Goal: Task Accomplishment & Management: Complete application form

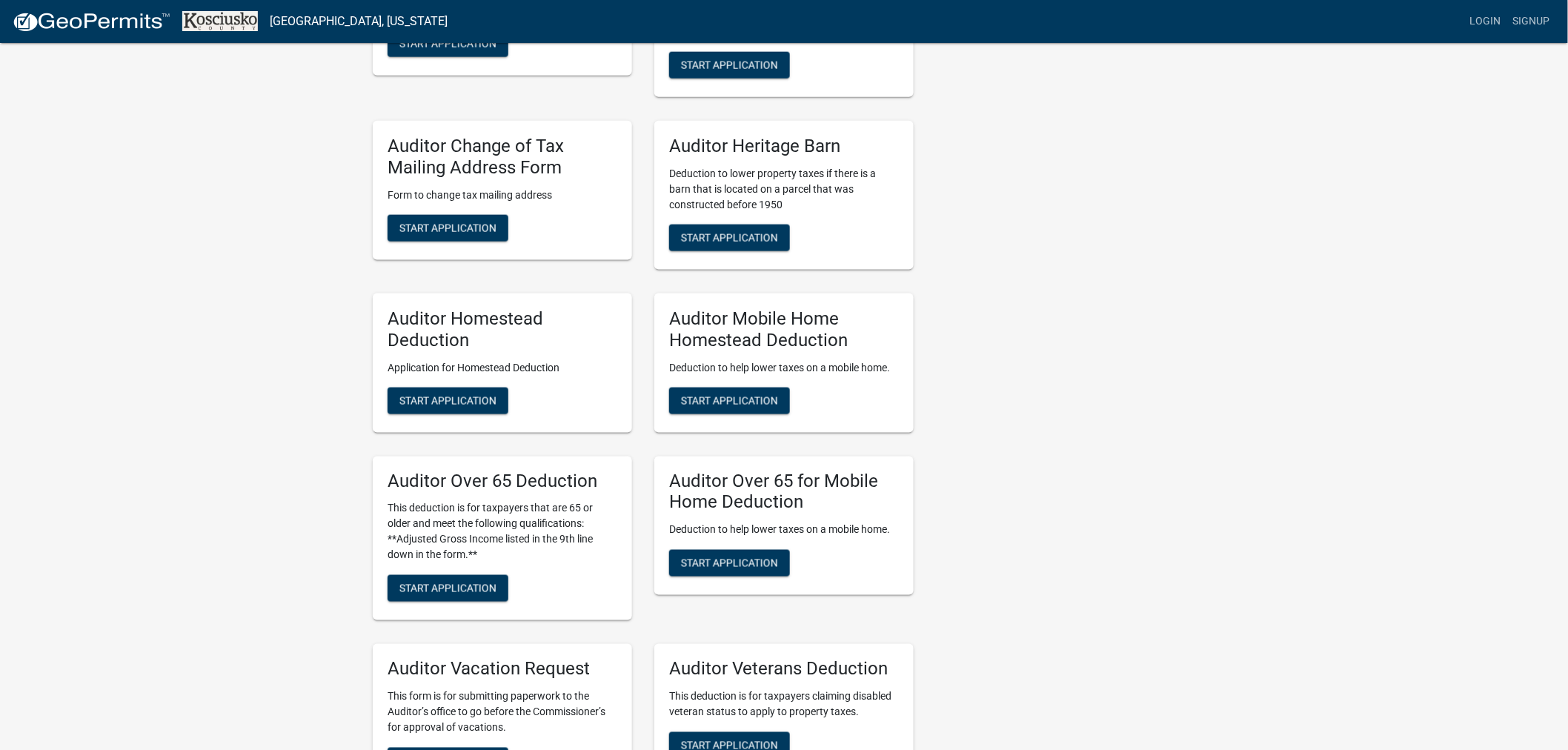
scroll to position [741, 0]
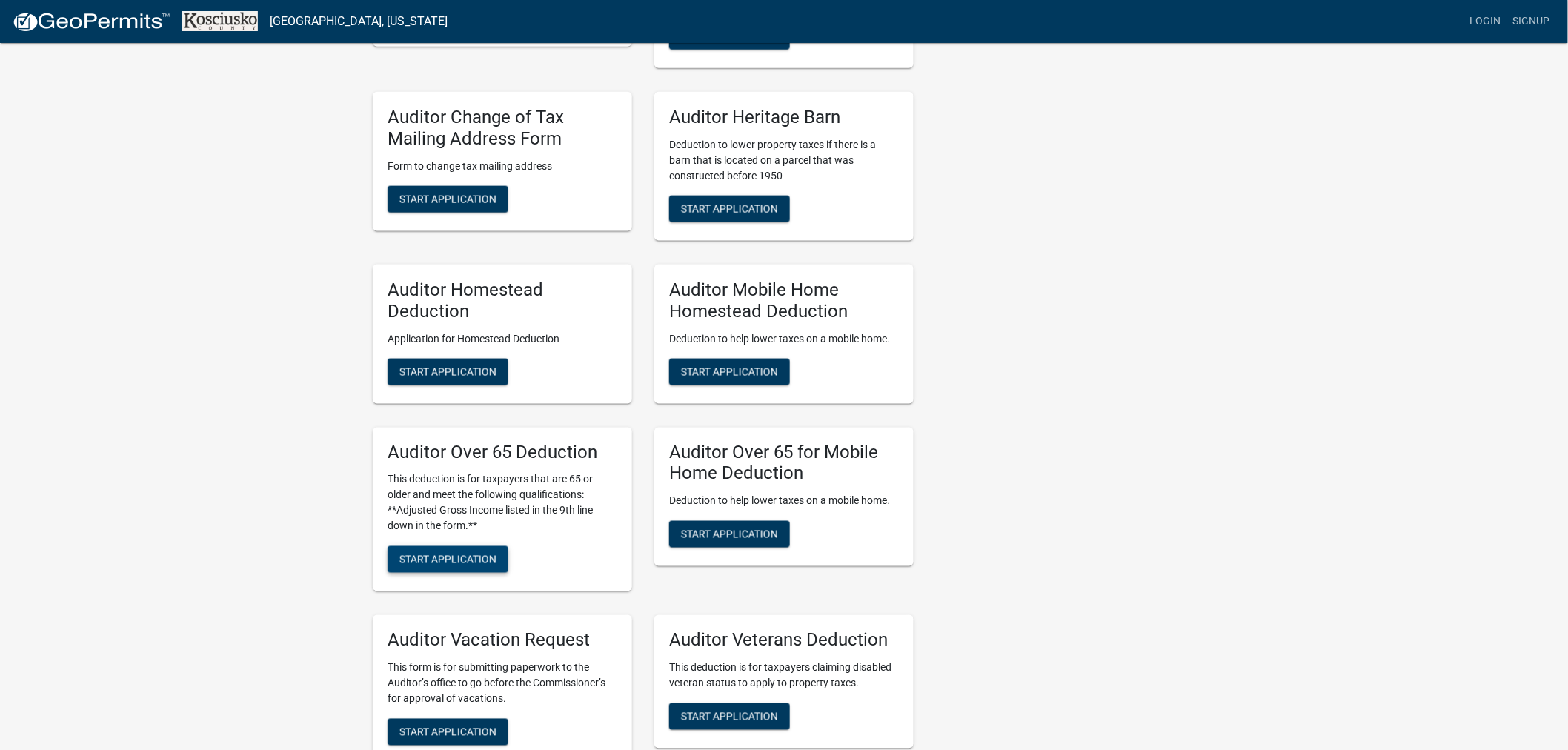
click at [472, 554] on span "Start Application" at bounding box center [448, 559] width 97 height 12
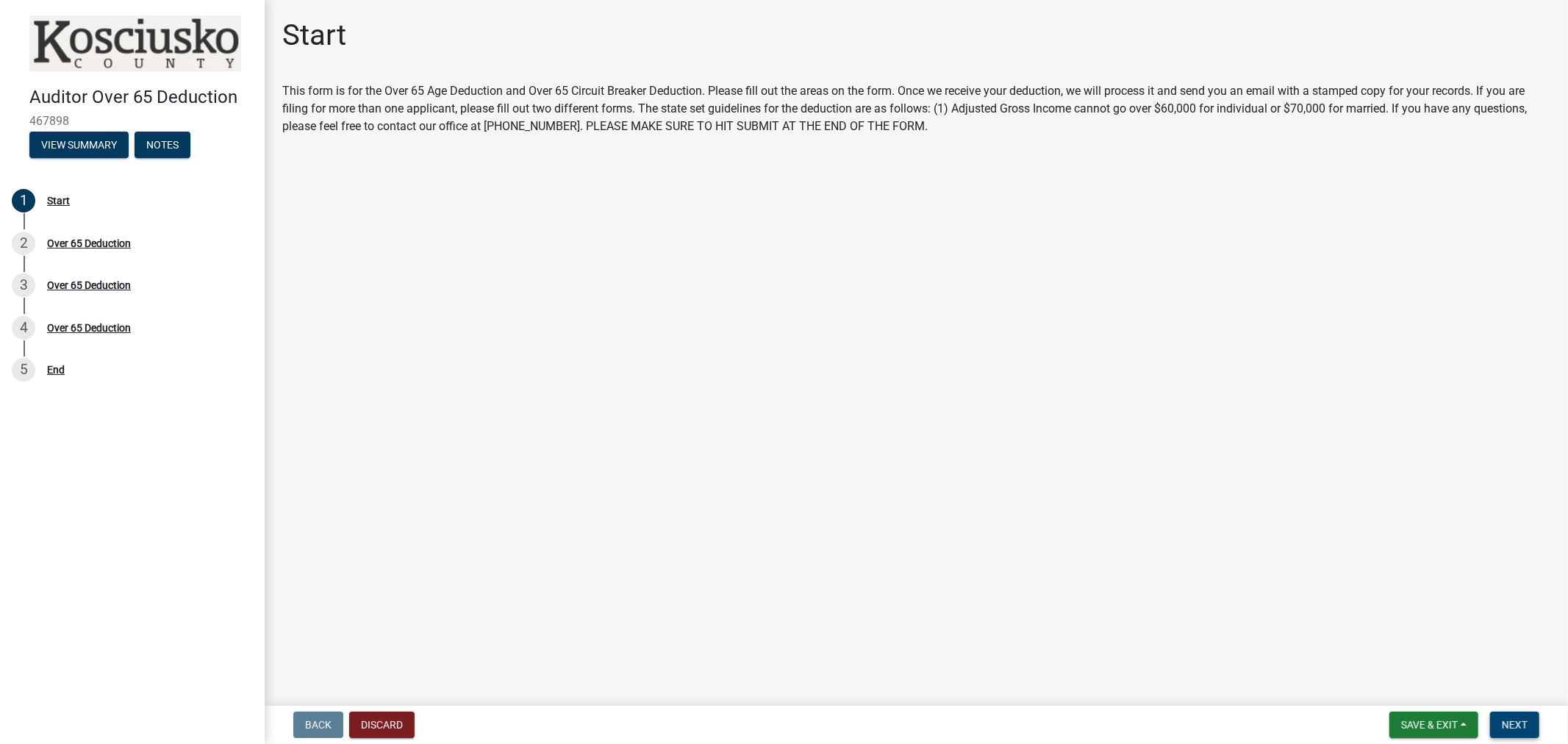
click at [1503, 722] on span "Next" at bounding box center [1515, 725] width 26 height 12
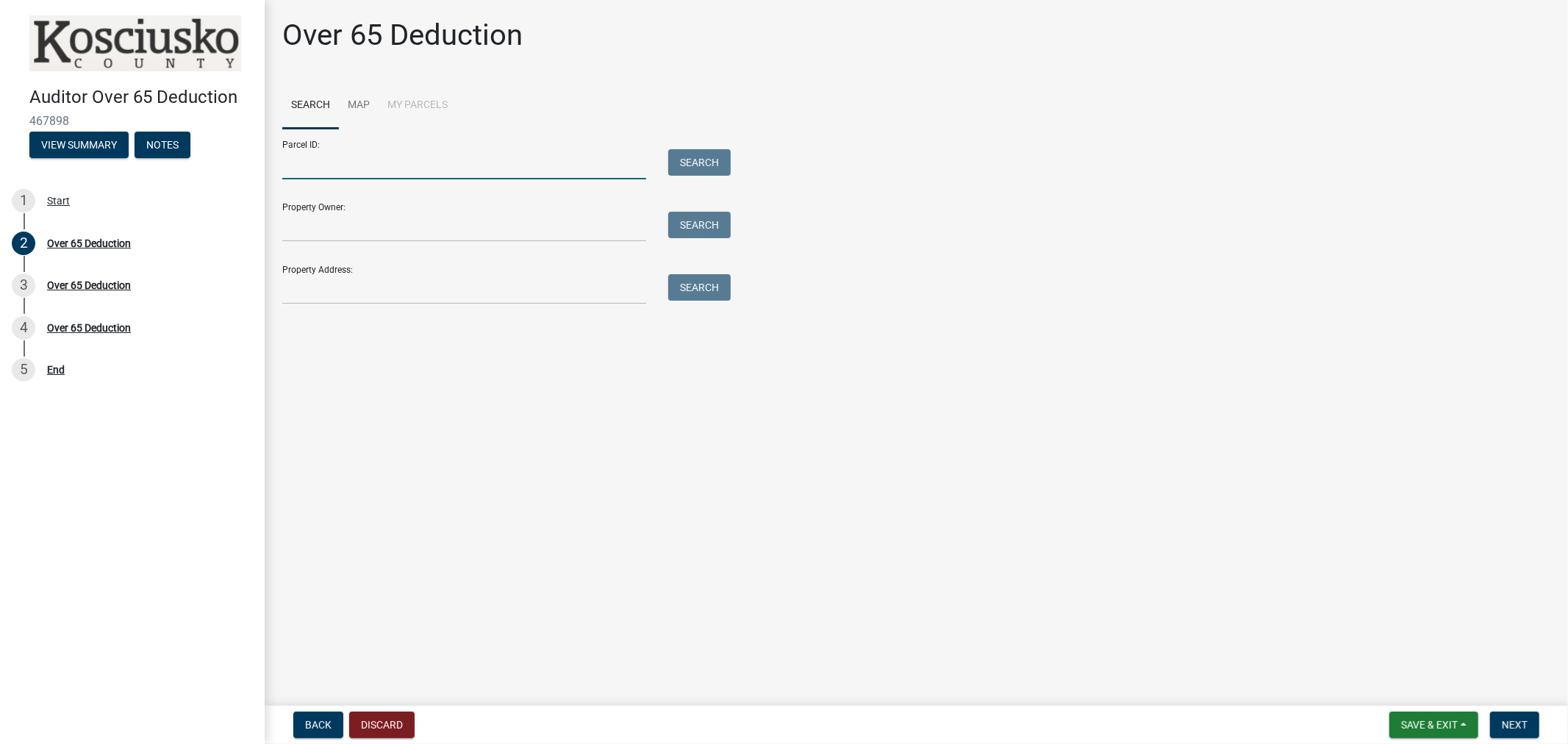
click at [326, 171] on input "Parcel ID:" at bounding box center [464, 164] width 364 height 30
click at [310, 291] on input "Property Address:" at bounding box center [464, 289] width 364 height 30
click at [328, 279] on input "[STREET_ADDRESS]" at bounding box center [464, 289] width 364 height 30
click at [318, 288] on input "[STREET_ADDRESS]" at bounding box center [464, 289] width 364 height 30
type input "[STREET_ADDRESS]"
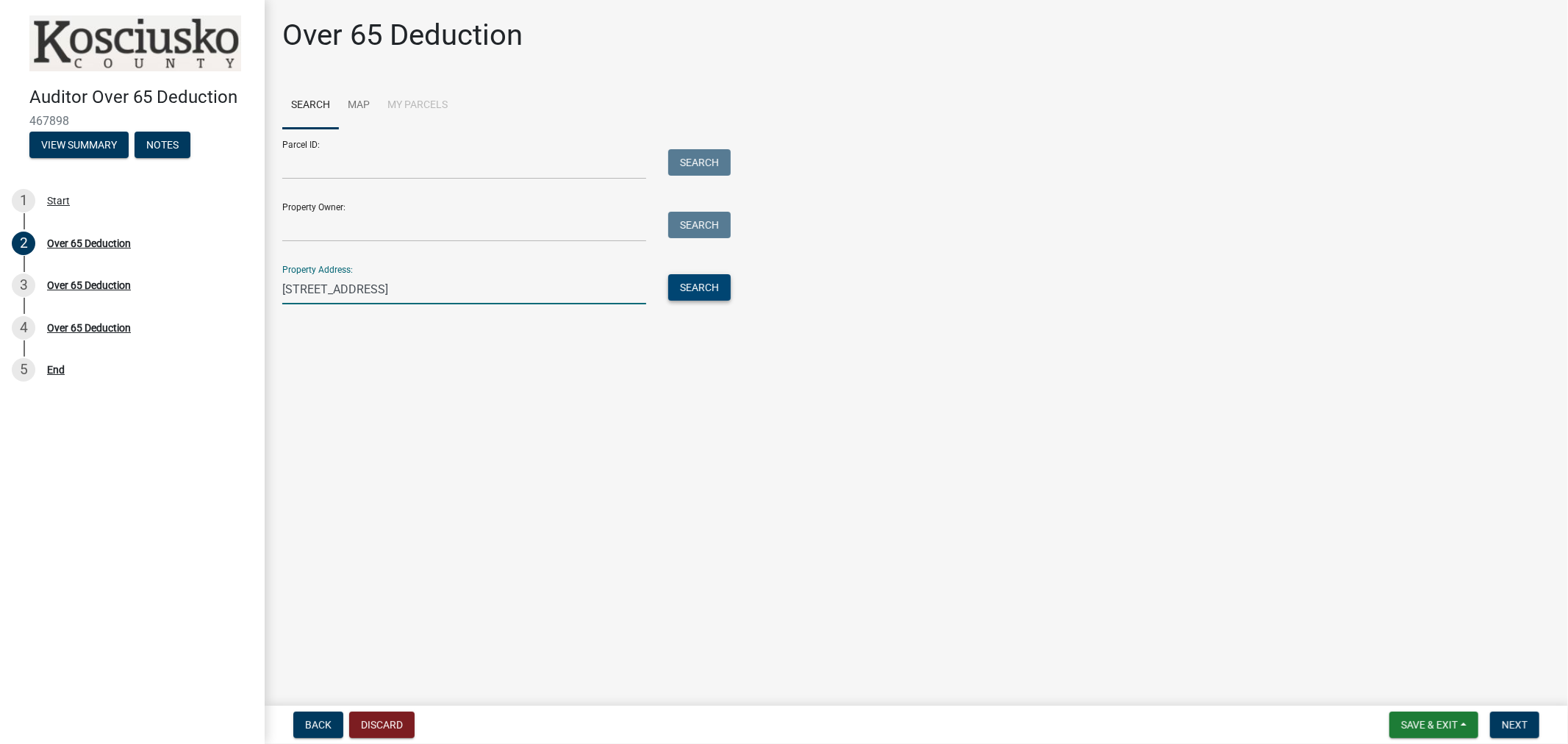
click at [672, 278] on button "Search" at bounding box center [700, 287] width 63 height 27
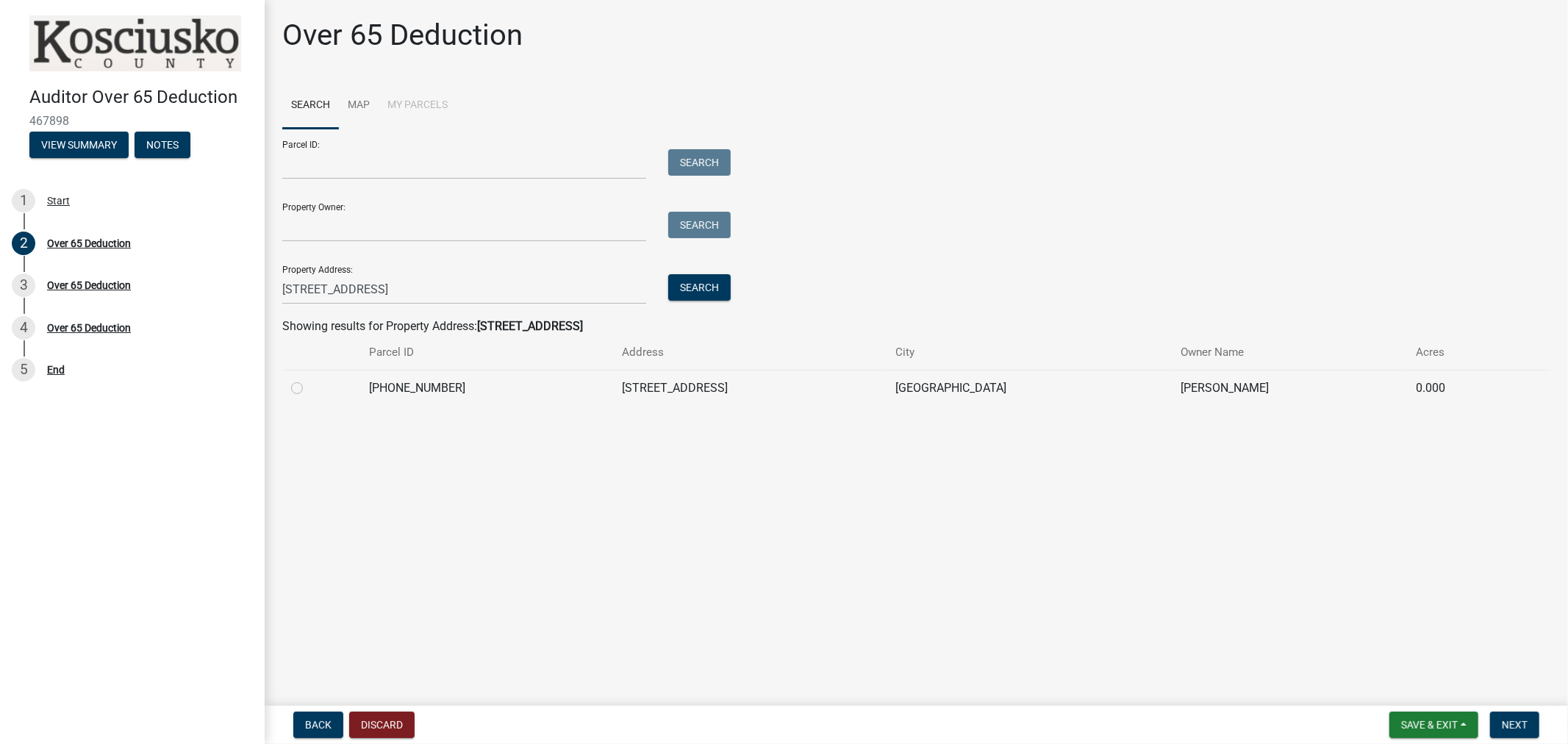
click at [309, 380] on label at bounding box center [309, 380] width 0 height 0
click at [309, 389] on input "radio" at bounding box center [314, 384] width 10 height 10
radio input "true"
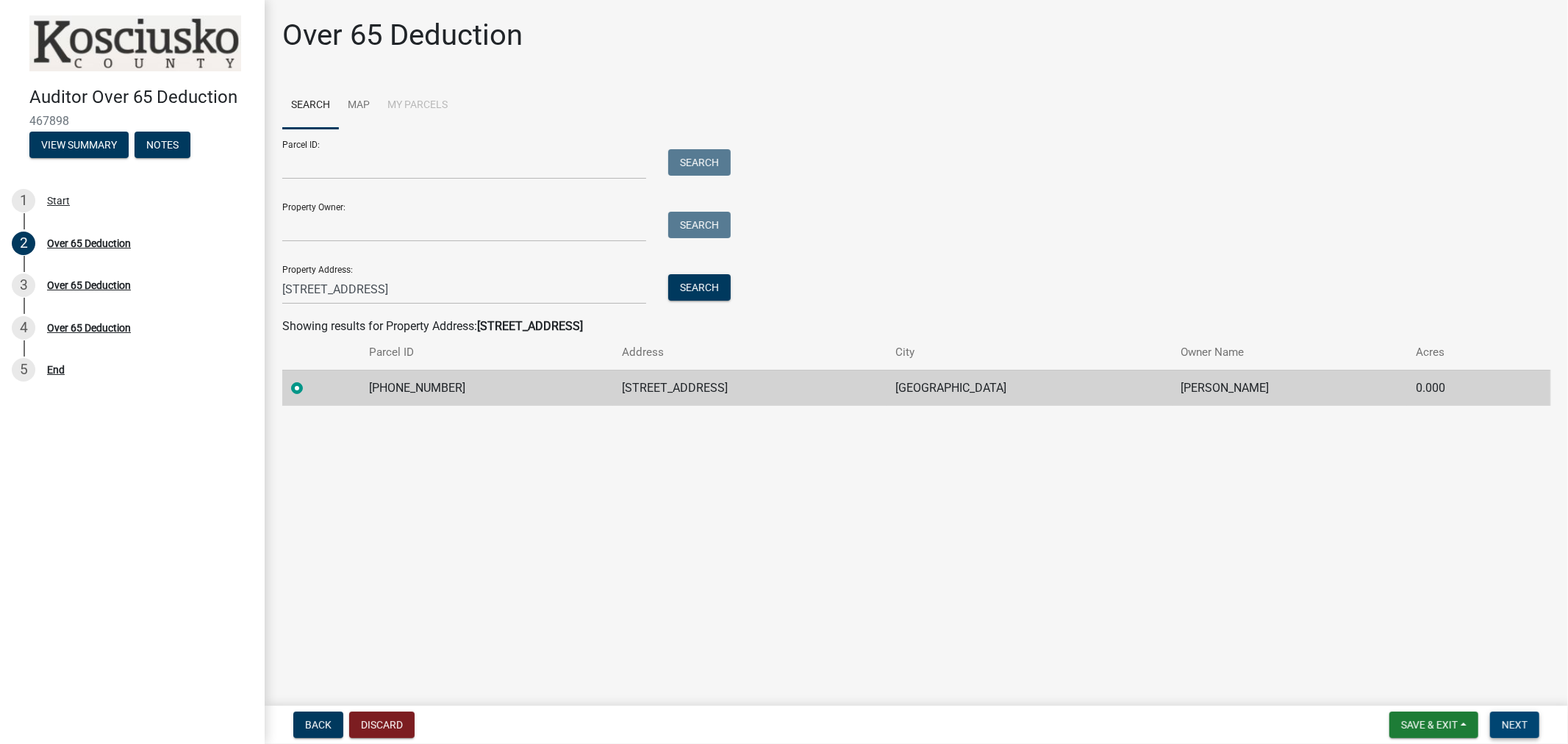
click at [1503, 719] on span "Next" at bounding box center [1515, 725] width 26 height 12
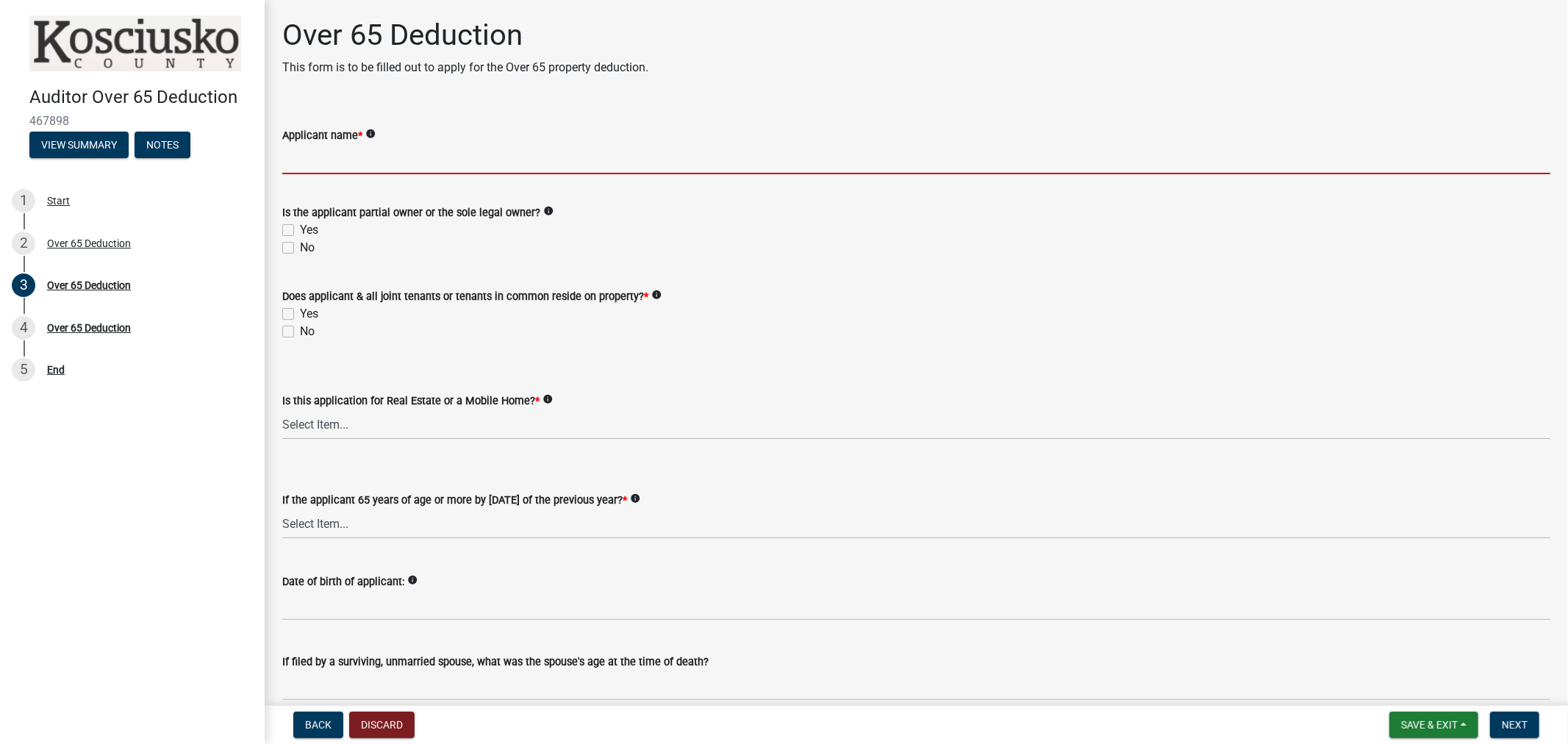
click at [349, 155] on input "Applicant name *" at bounding box center [916, 158] width 1268 height 30
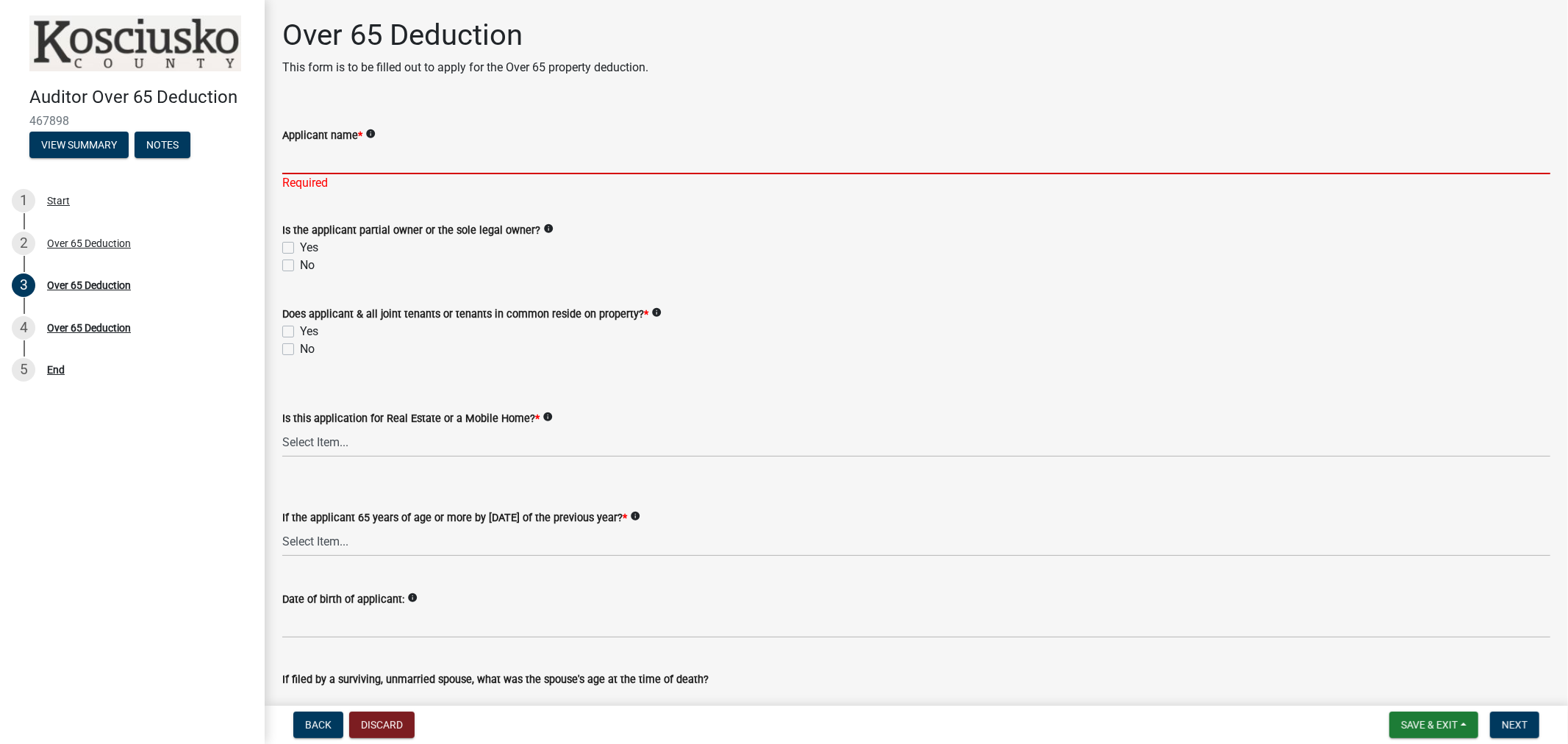
paste input "Bussard Patricia E"
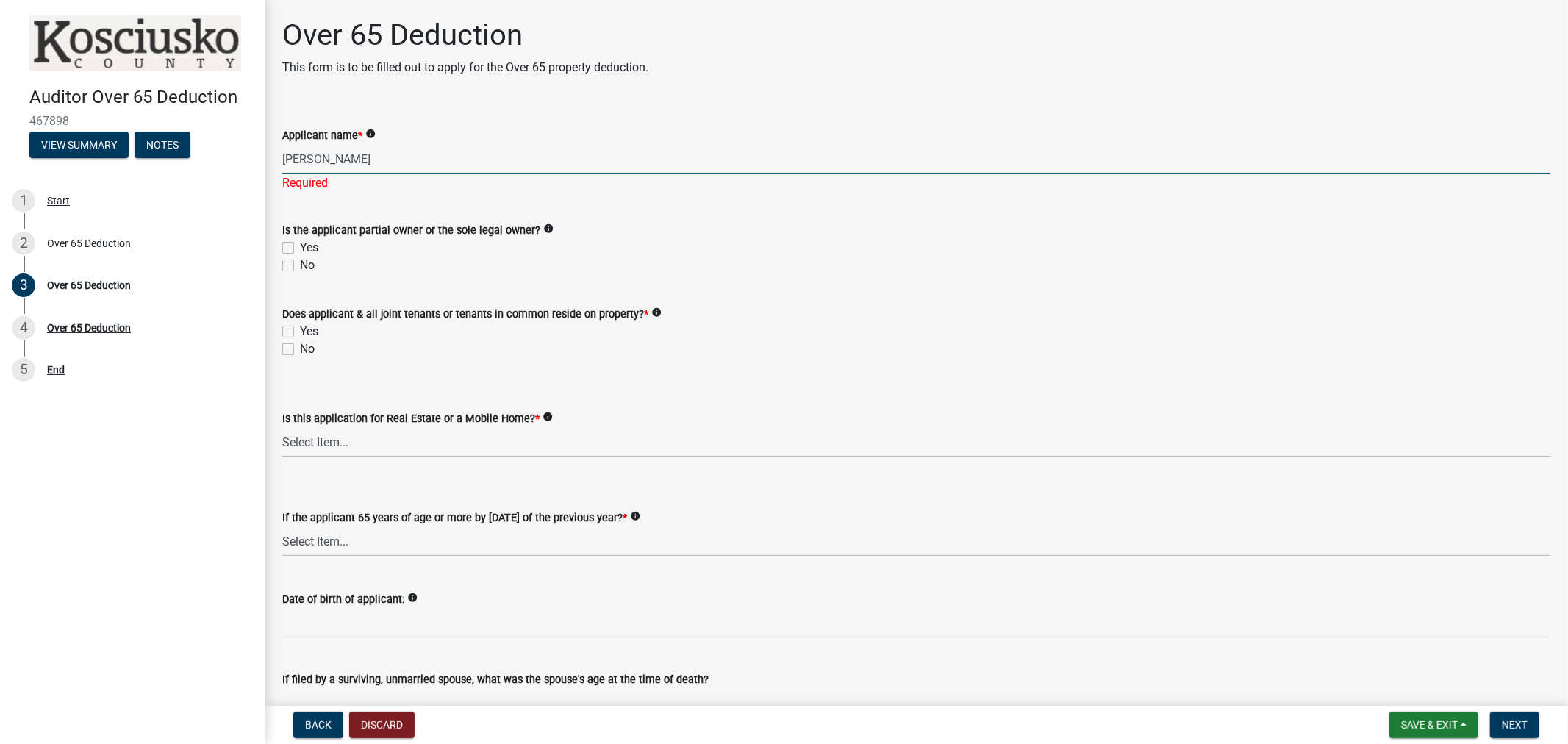
paste input "Bussard Patricia E"
click at [377, 160] on input "Bussard Patricia EBussard Patricia E" at bounding box center [916, 158] width 1268 height 30
click at [504, 163] on input "Bussard Patricia E Bussard Patricia E" at bounding box center [916, 158] width 1268 height 30
click at [329, 158] on input "Bussard Patricia E Bussard" at bounding box center [916, 158] width 1268 height 30
drag, startPoint x: 430, startPoint y: 159, endPoint x: 252, endPoint y: 162, distance: 178.0
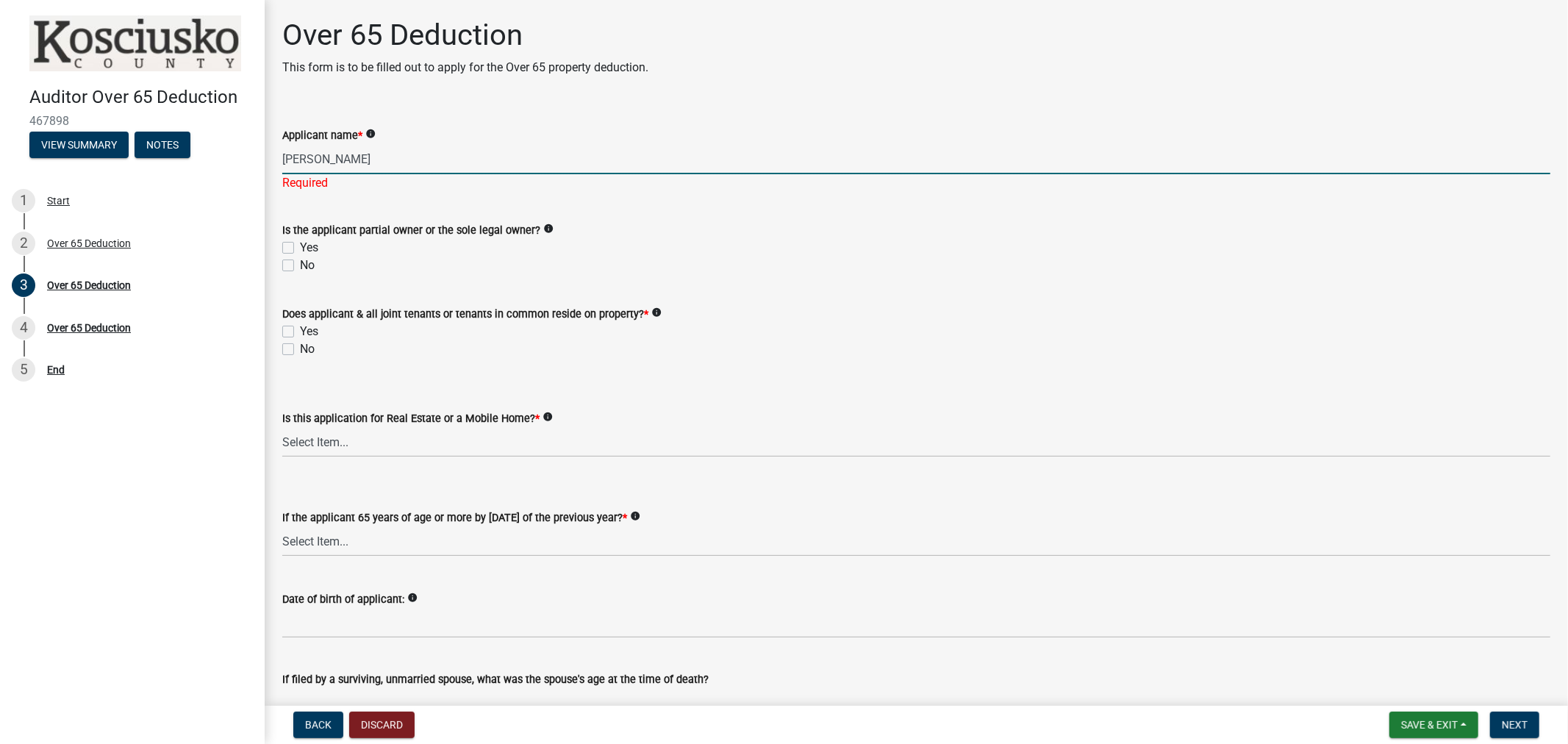
click at [254, 162] on div "Auditor Over 65 Deduction 467898 View Summary Notes 1 Start 2 Over 65 Deduction…" at bounding box center [784, 372] width 1568 height 744
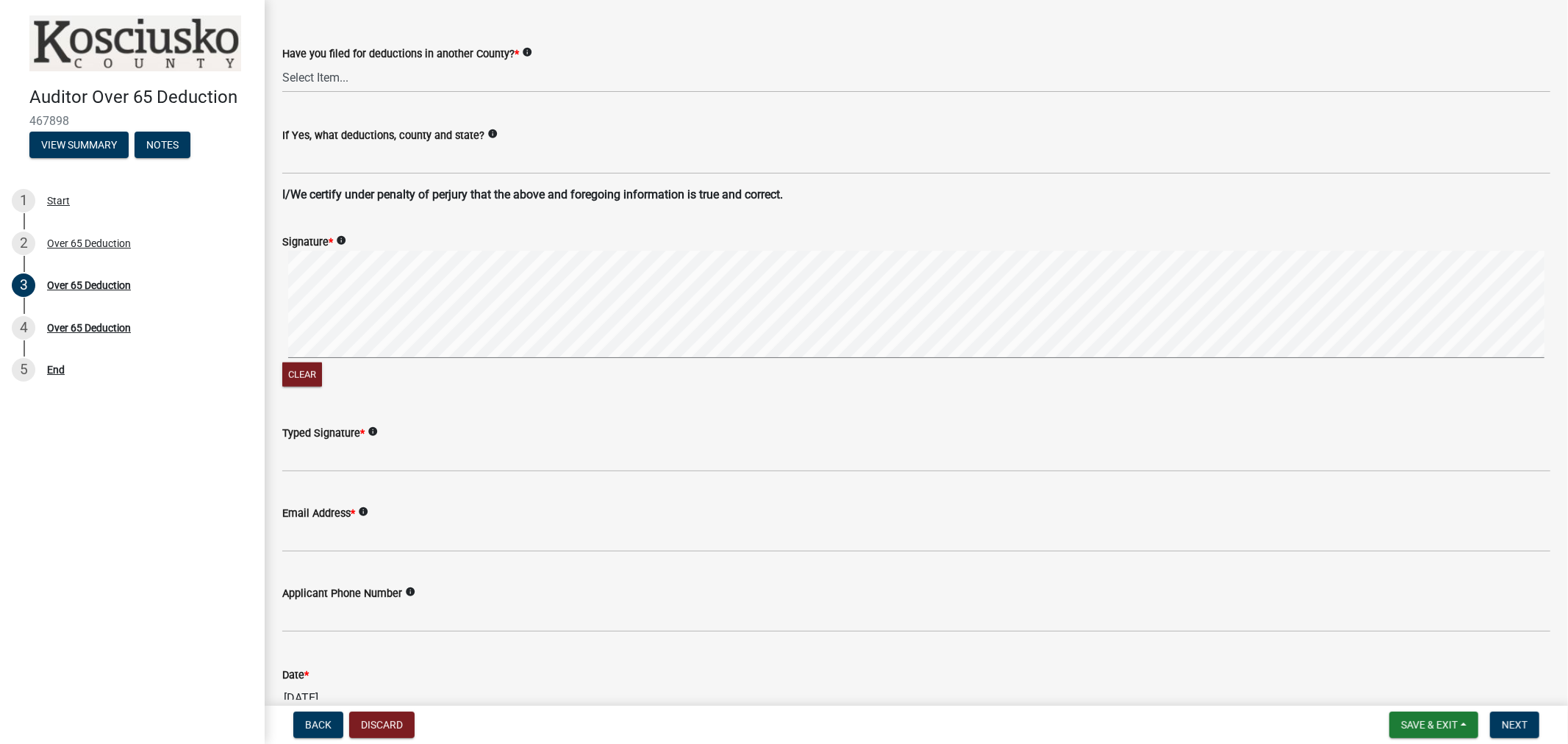
scroll to position [980, 0]
type input "Patricia E Bussard"
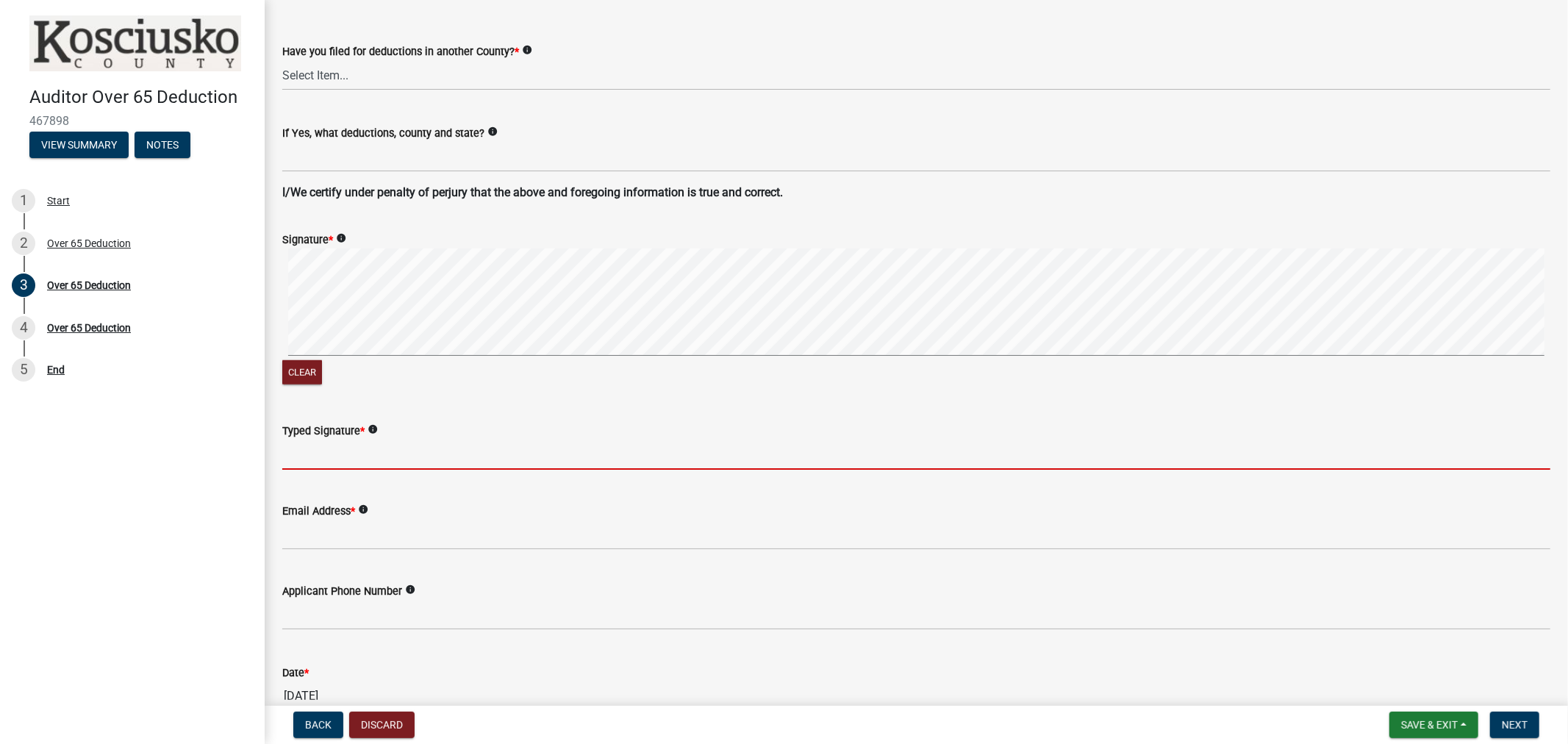
click at [296, 453] on input "Typed Signature *" at bounding box center [916, 454] width 1268 height 30
paste input "Patricia E Bussard"
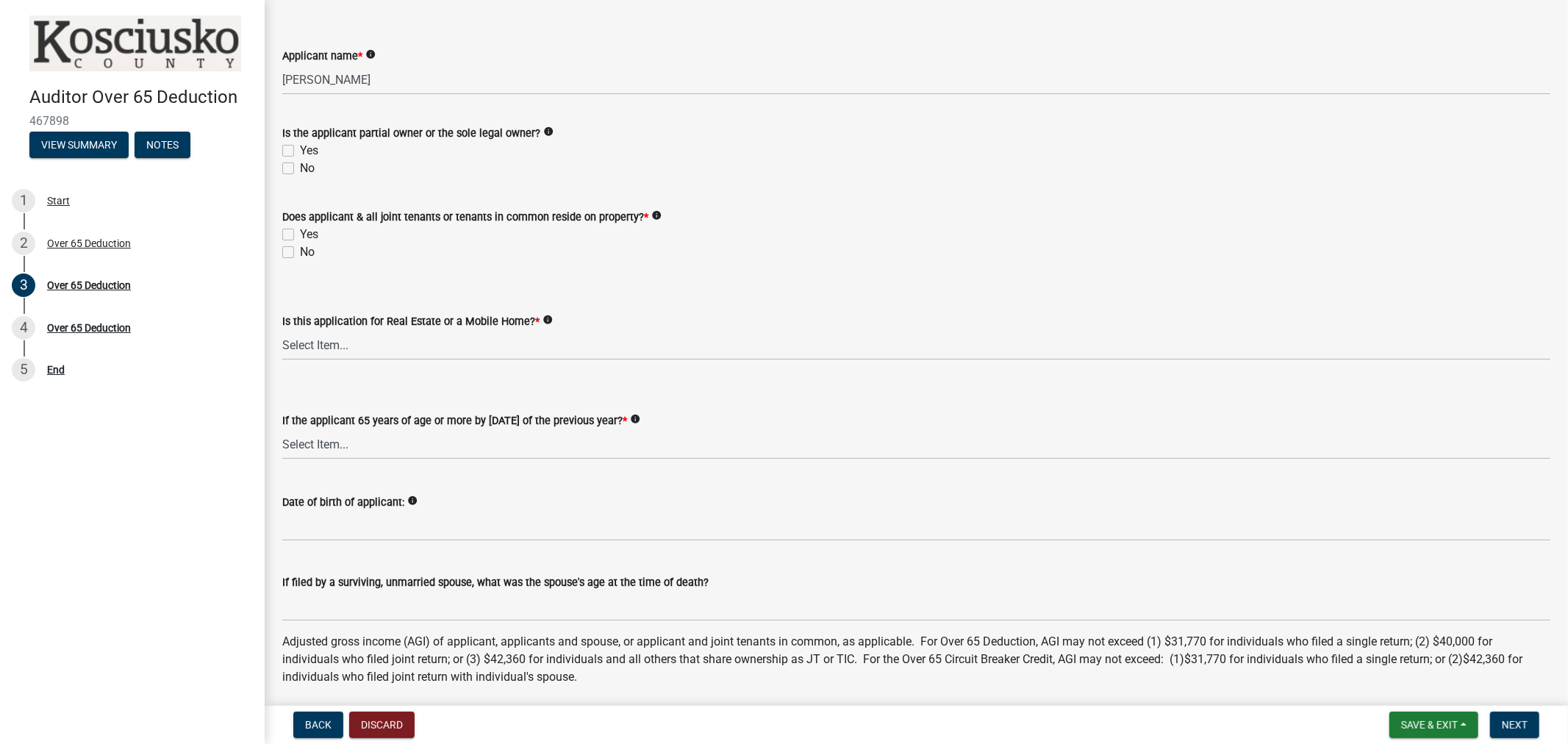
scroll to position [0, 0]
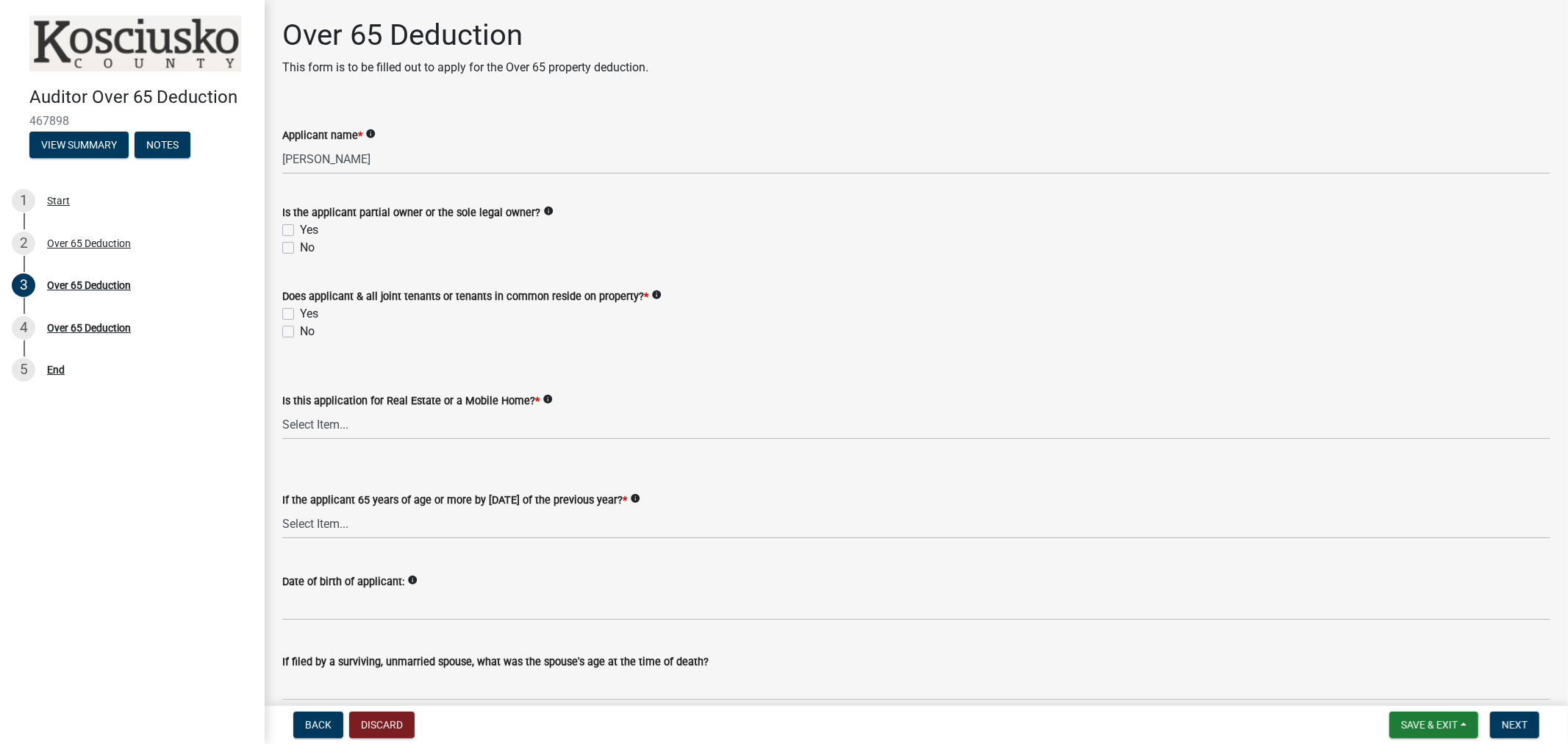
type input "Patricia E Bussard"
click at [300, 229] on label "Yes" at bounding box center [309, 230] width 18 height 18
click at [300, 229] on input "Yes" at bounding box center [305, 226] width 10 height 10
checkbox input "true"
checkbox input "false"
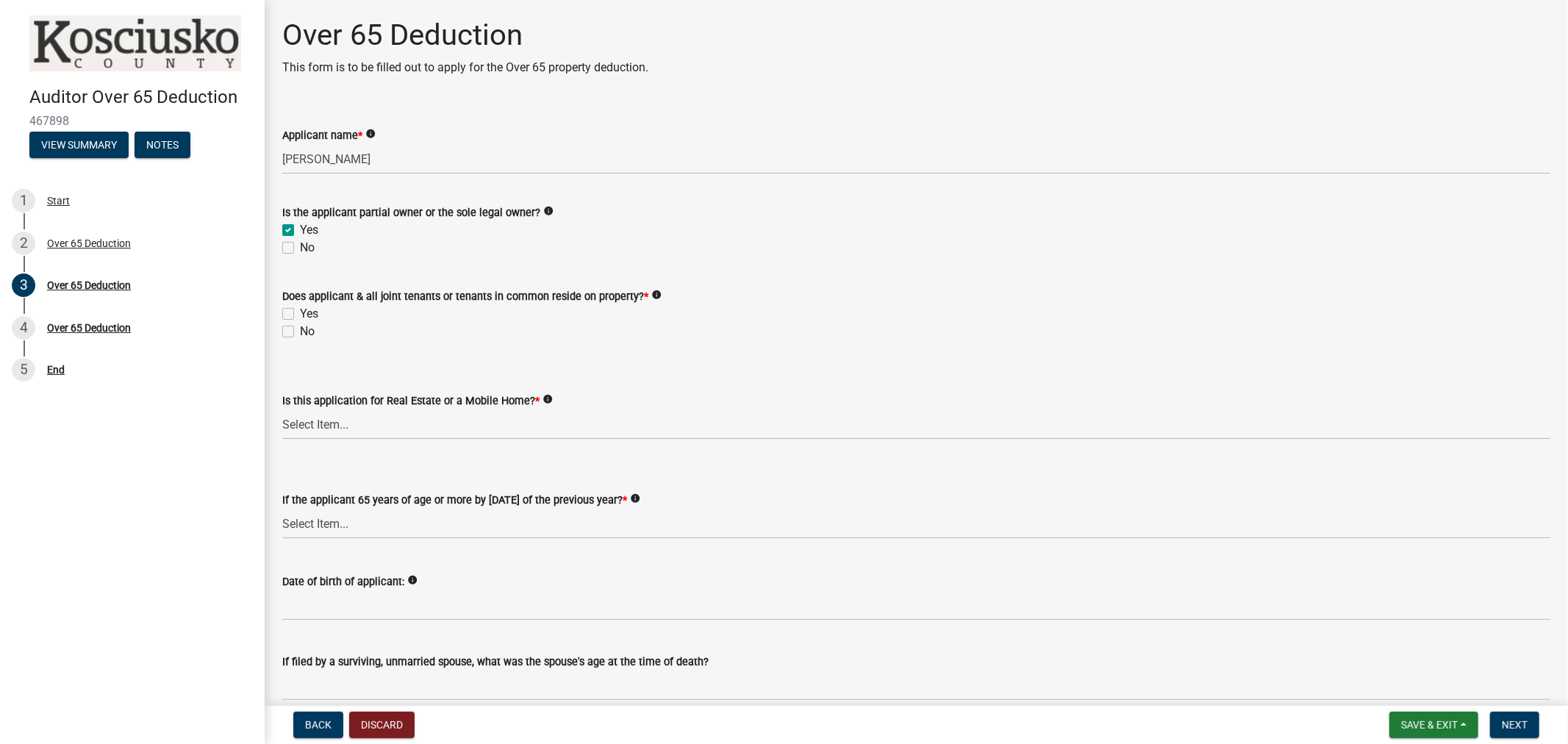
click at [300, 313] on label "Yes" at bounding box center [309, 314] width 18 height 18
click at [300, 313] on input "Yes" at bounding box center [305, 310] width 10 height 10
checkbox input "true"
checkbox input "false"
click at [305, 425] on select "Select Item... Real Property Mobile Home" at bounding box center [916, 424] width 1268 height 30
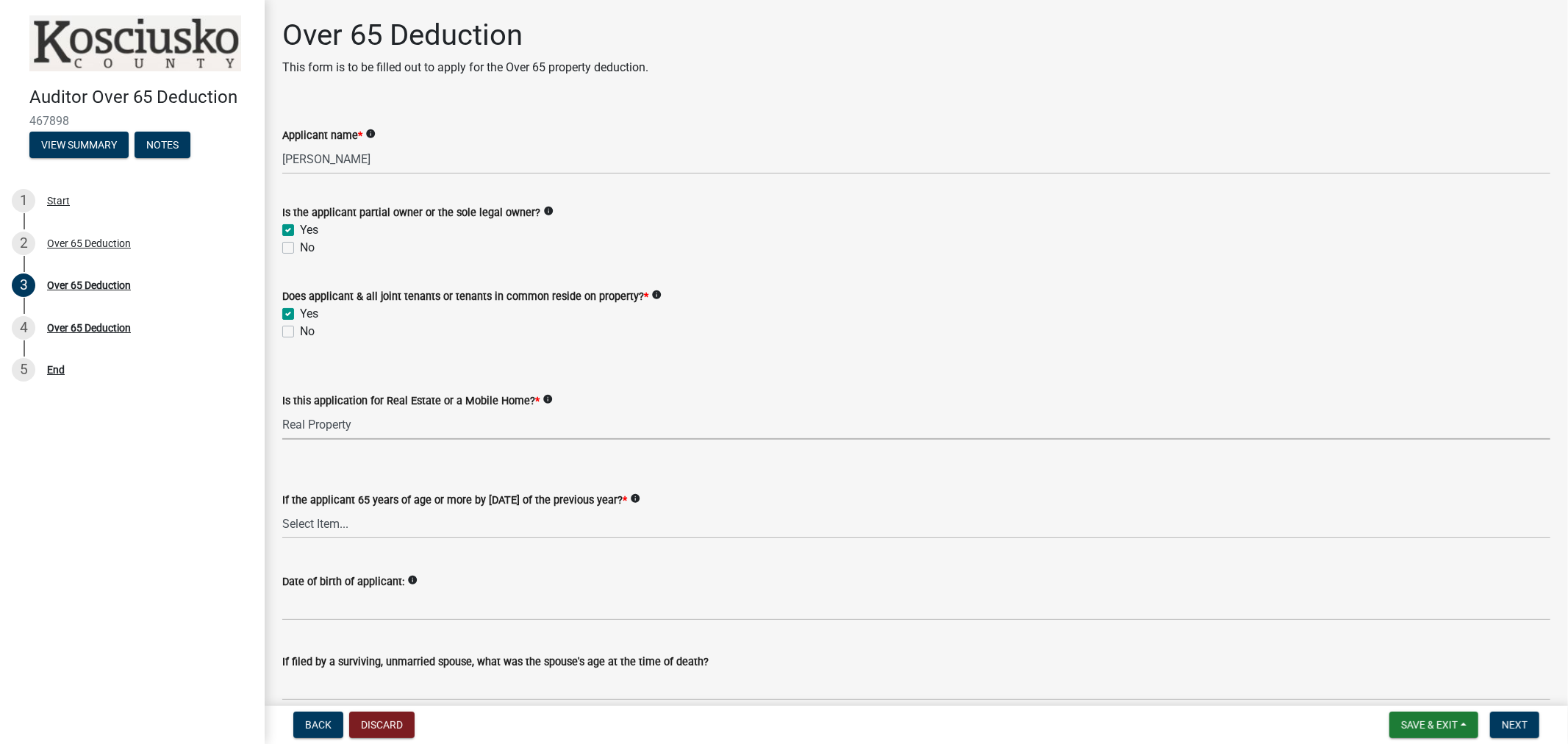
click at [282, 409] on select "Select Item... Real Property Mobile Home" at bounding box center [916, 424] width 1268 height 30
select select "9e0fe018-0807-4cb1-b9d0-1ea803b42424"
click at [325, 516] on select "Select Item... Yes No" at bounding box center [916, 524] width 1268 height 30
click at [282, 509] on select "Select Item... Yes No" at bounding box center [916, 524] width 1268 height 30
select select "61dd1732-a076-4c03-aff6-a332f5b70cd1"
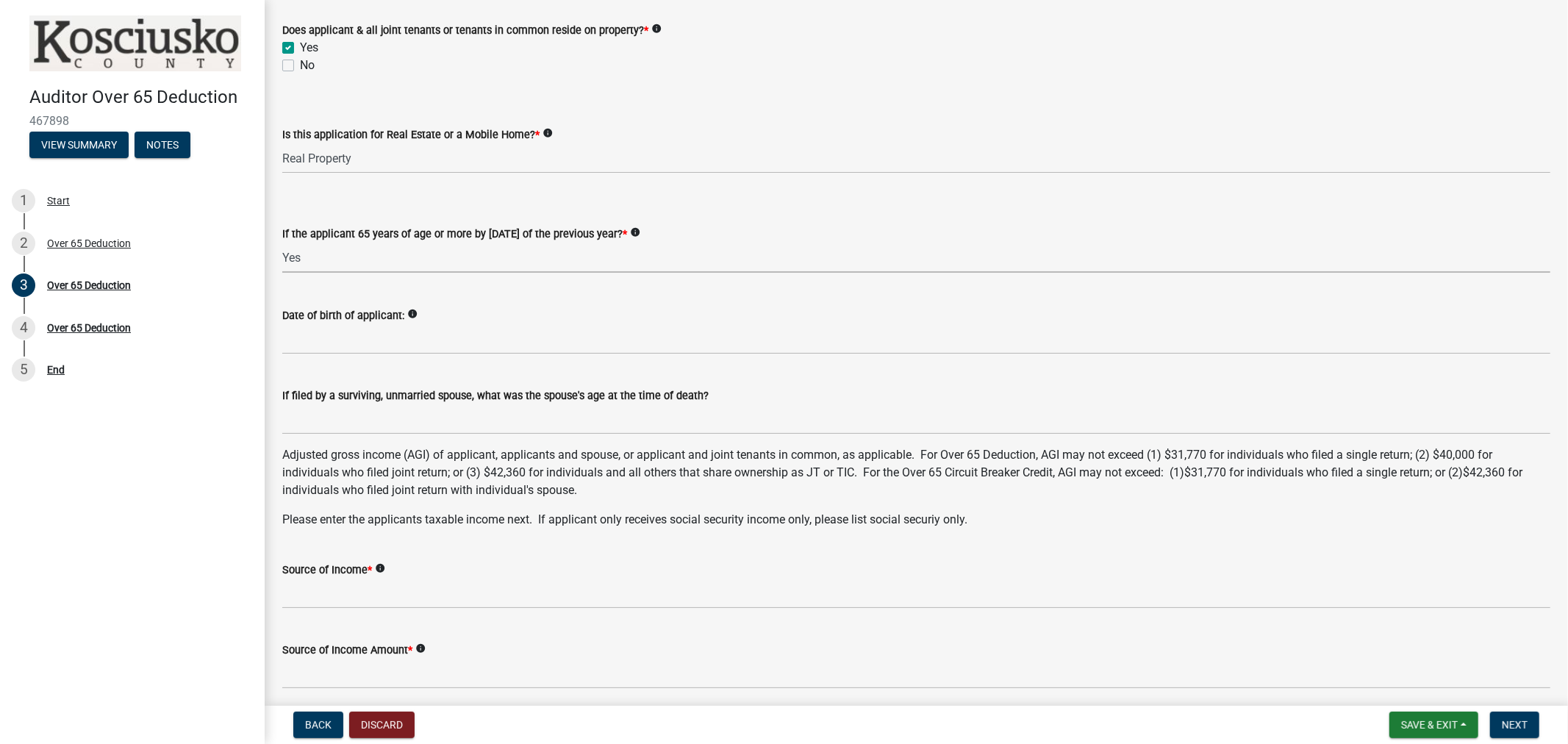
scroll to position [327, 0]
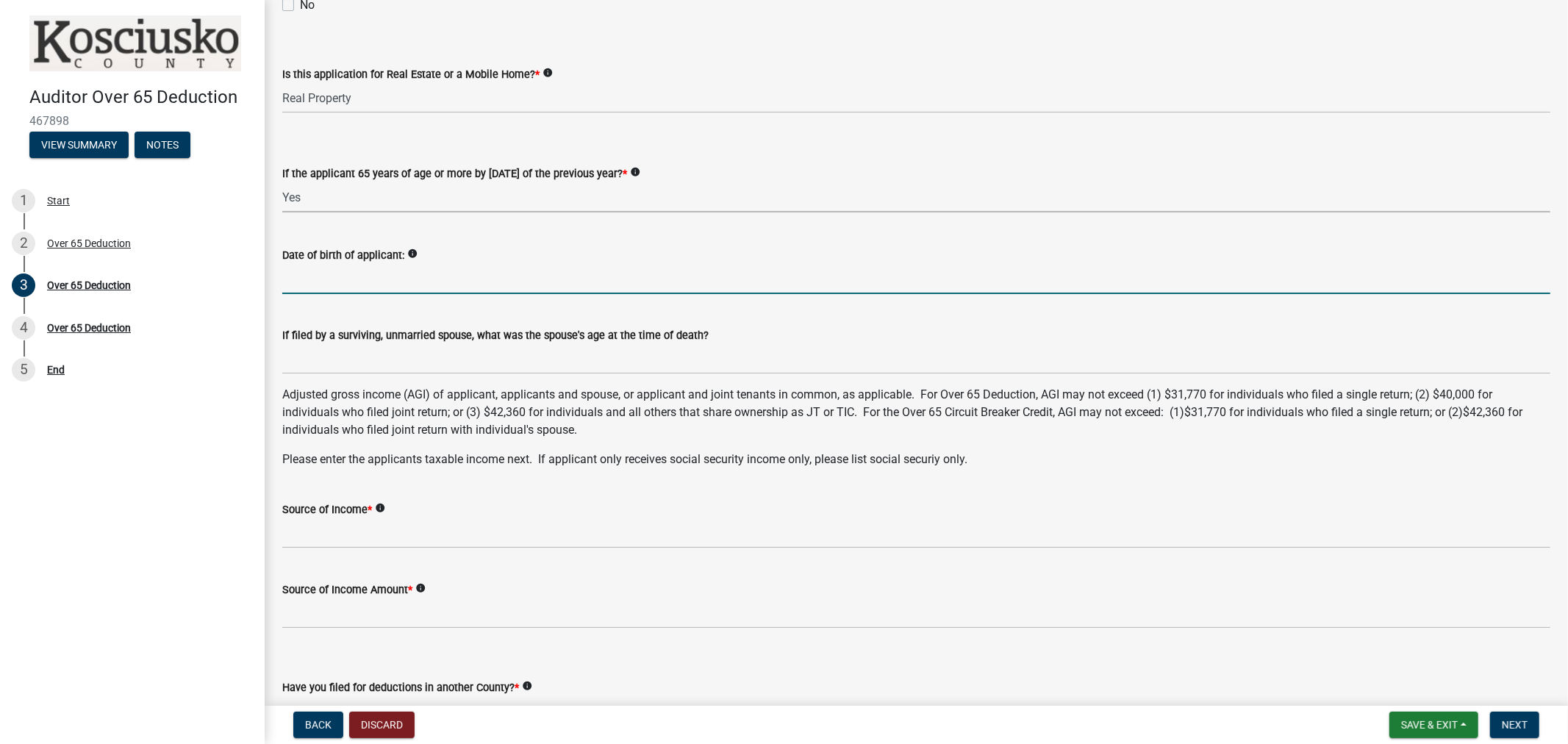
click at [298, 279] on input "Date of birth of applicant:" at bounding box center [916, 278] width 1268 height 30
type input "06-23-1948"
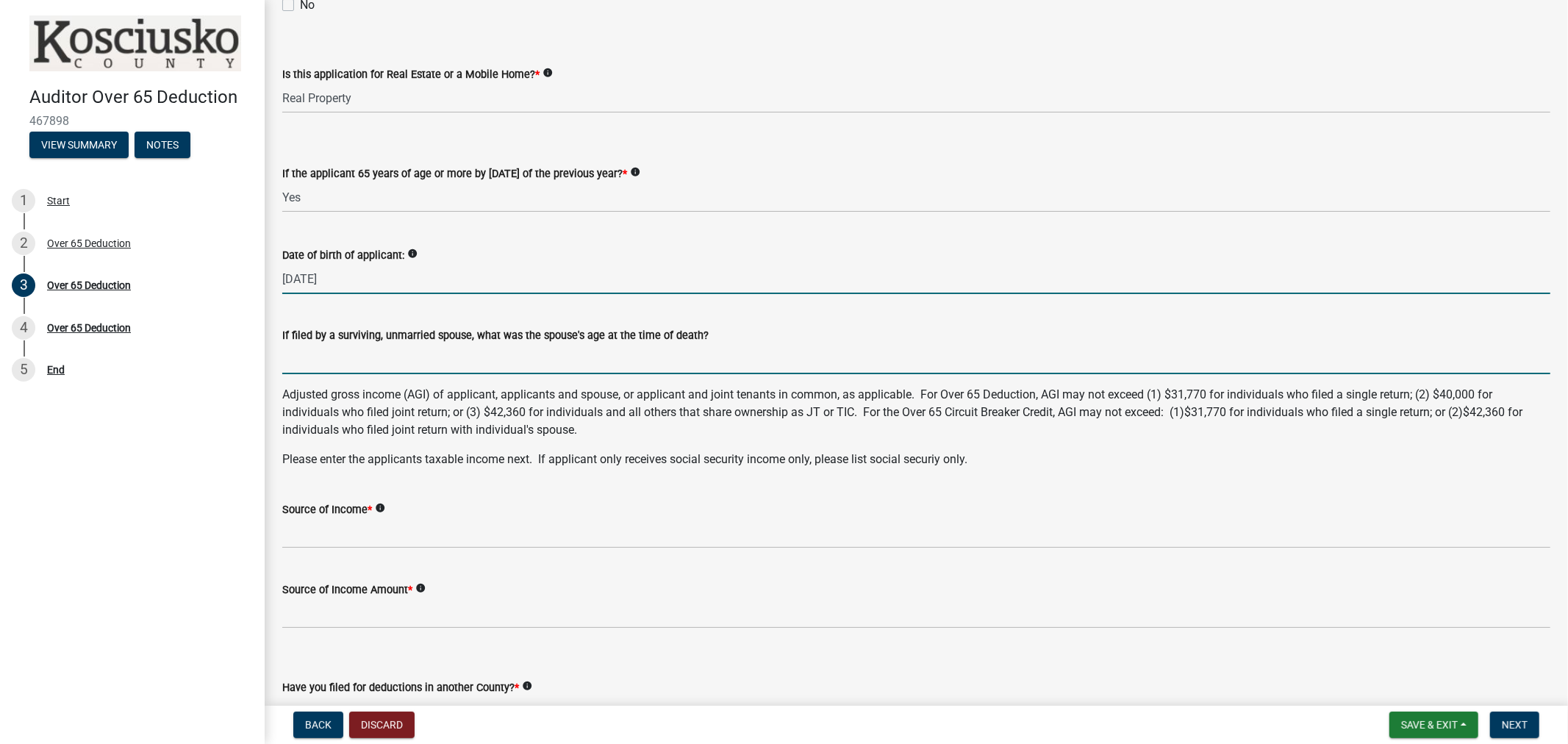
click at [326, 356] on input "If filed by a surviving, unmarried spouse, what was the spouse's age at the tim…" at bounding box center [916, 359] width 1268 height 30
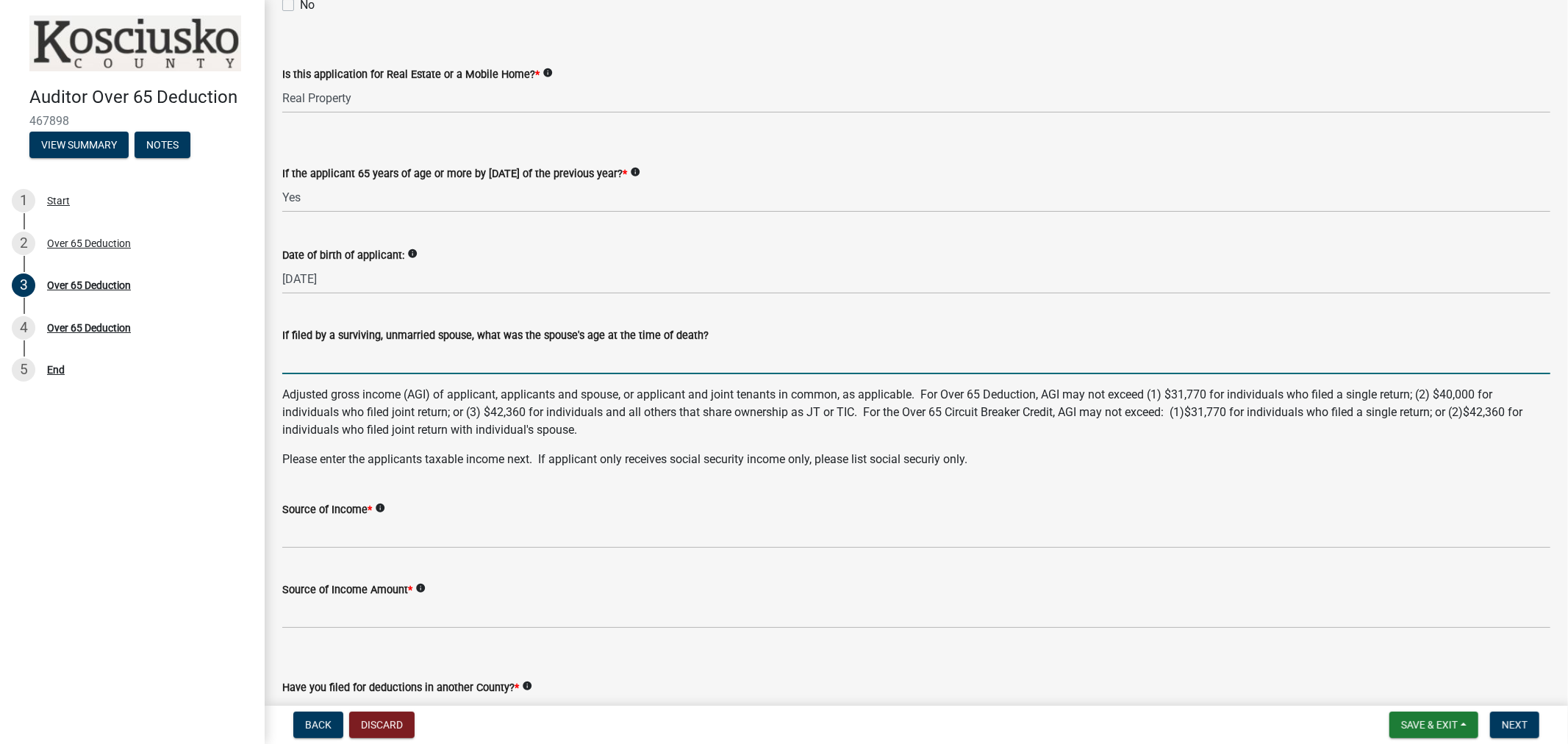
type input "NA"
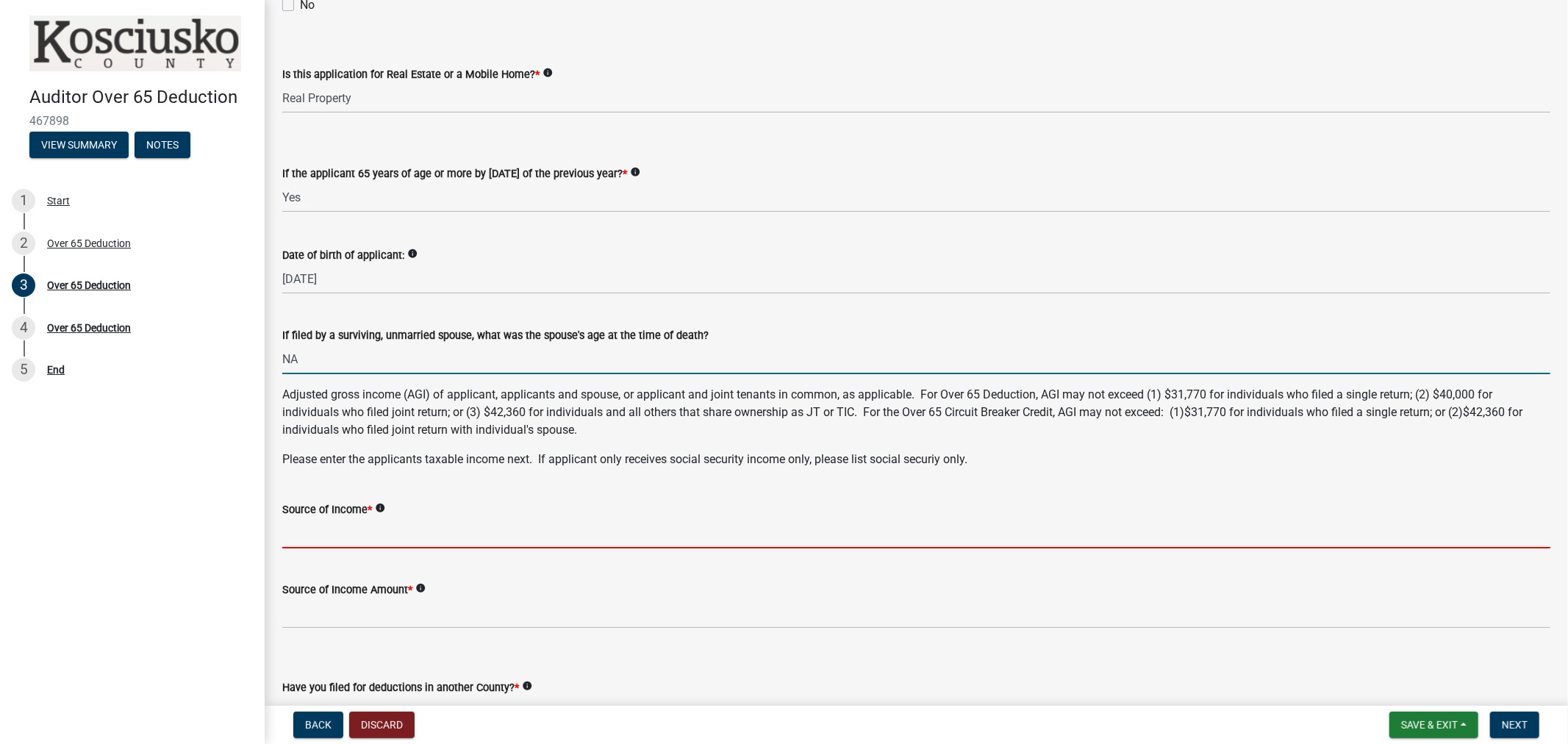
click at [313, 533] on input "Source of Income *" at bounding box center [916, 533] width 1268 height 30
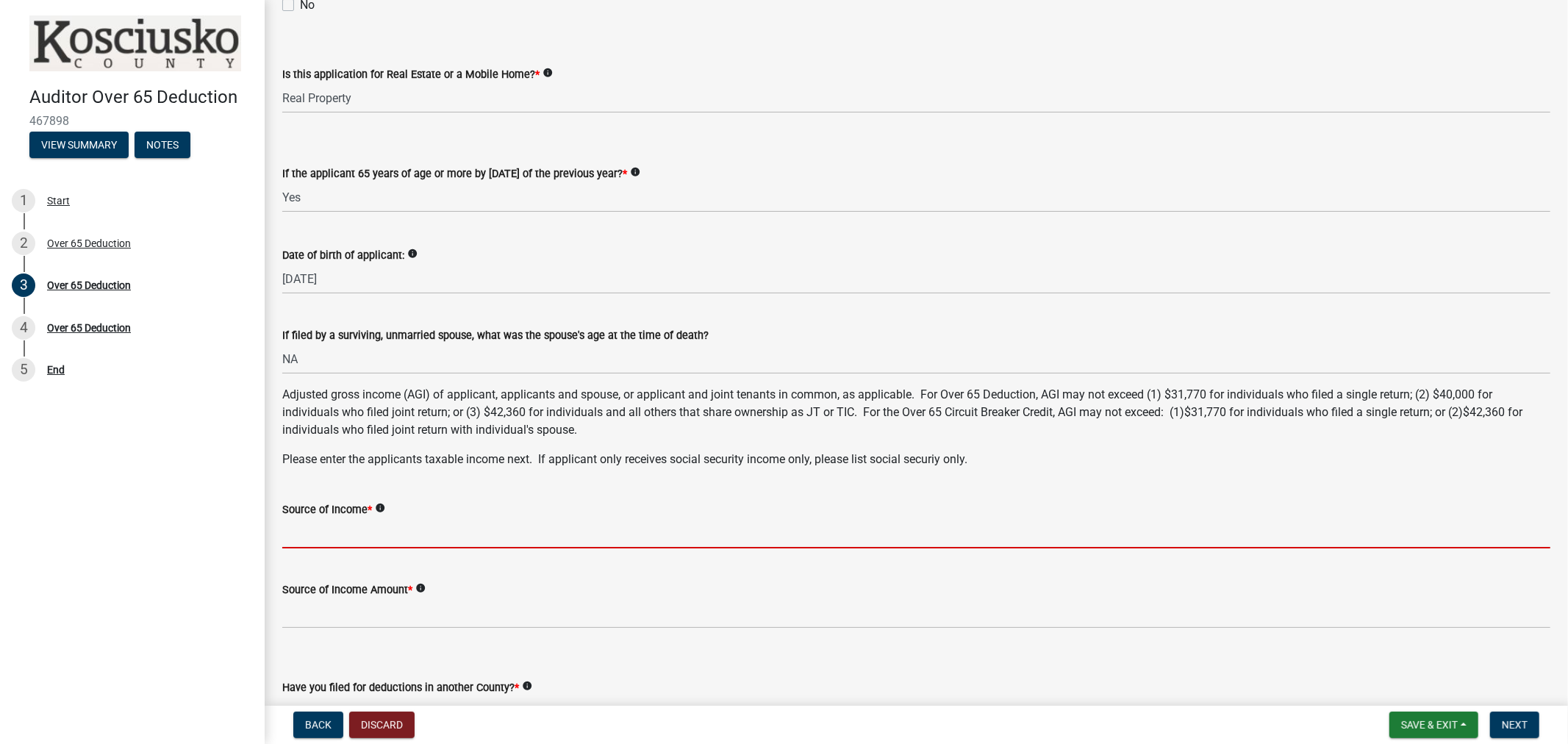
type input "IRS 1040"
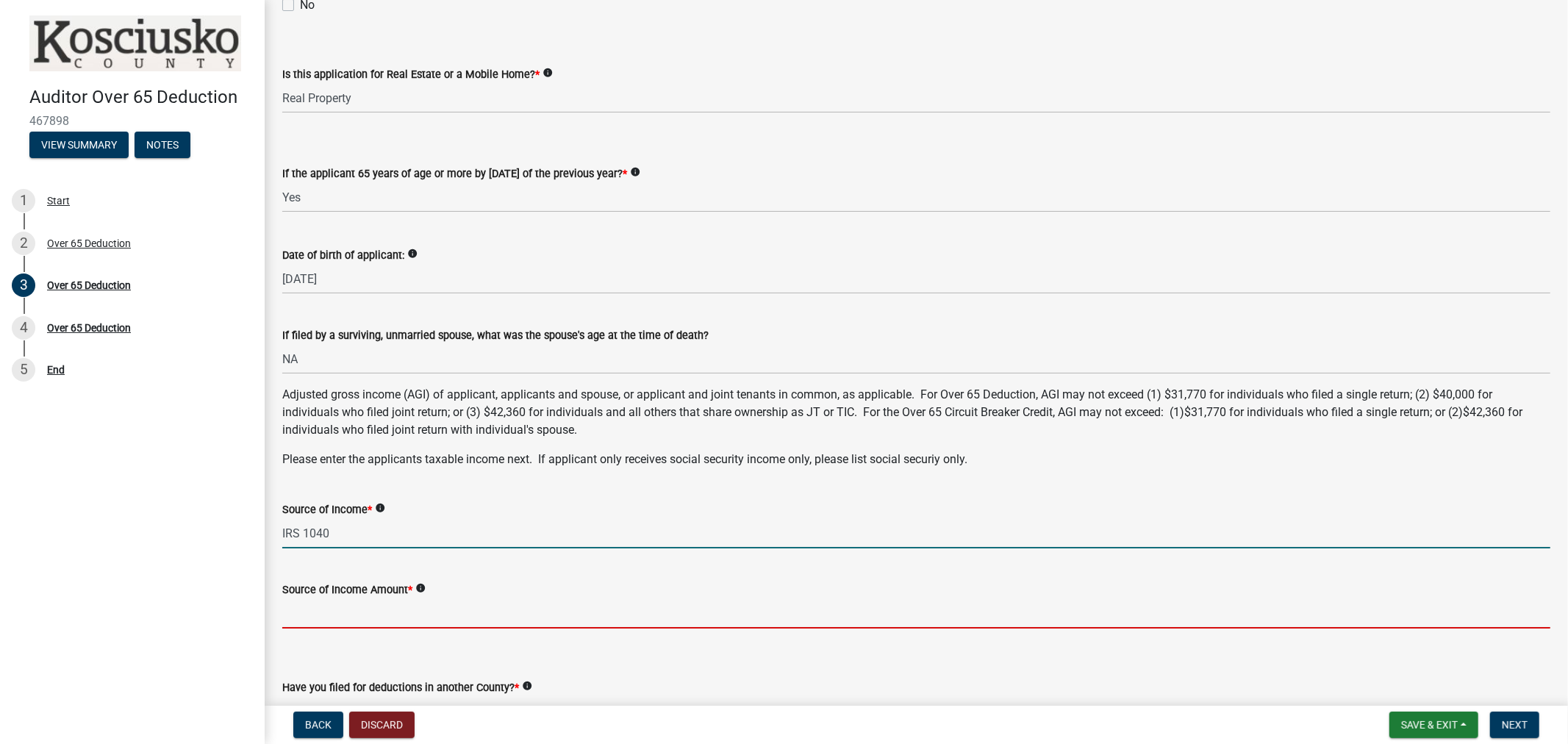
click at [357, 623] on input "Source of Income Amount *" at bounding box center [916, 613] width 1268 height 30
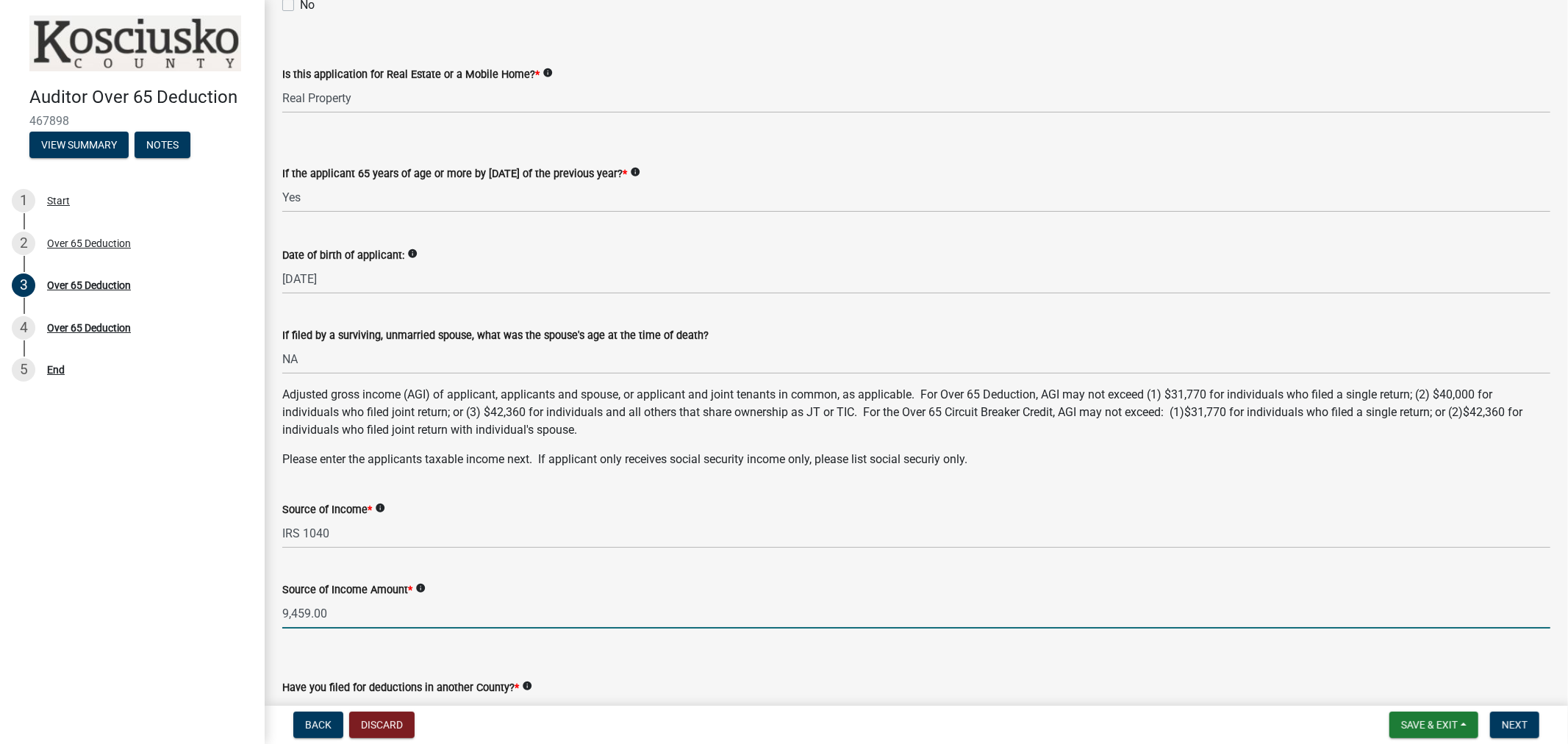
click at [282, 615] on input "9,459.00" at bounding box center [916, 613] width 1268 height 30
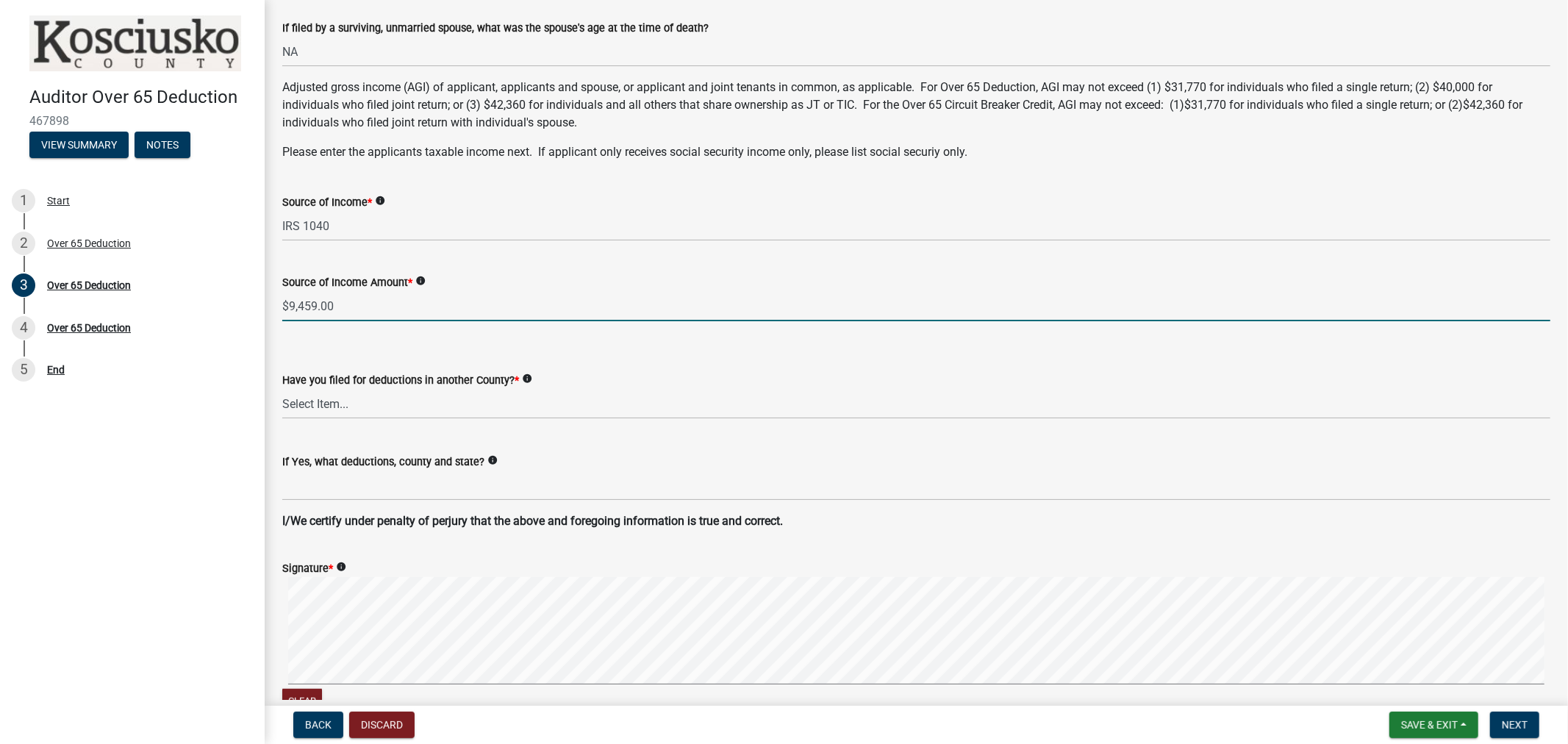
scroll to position [653, 0]
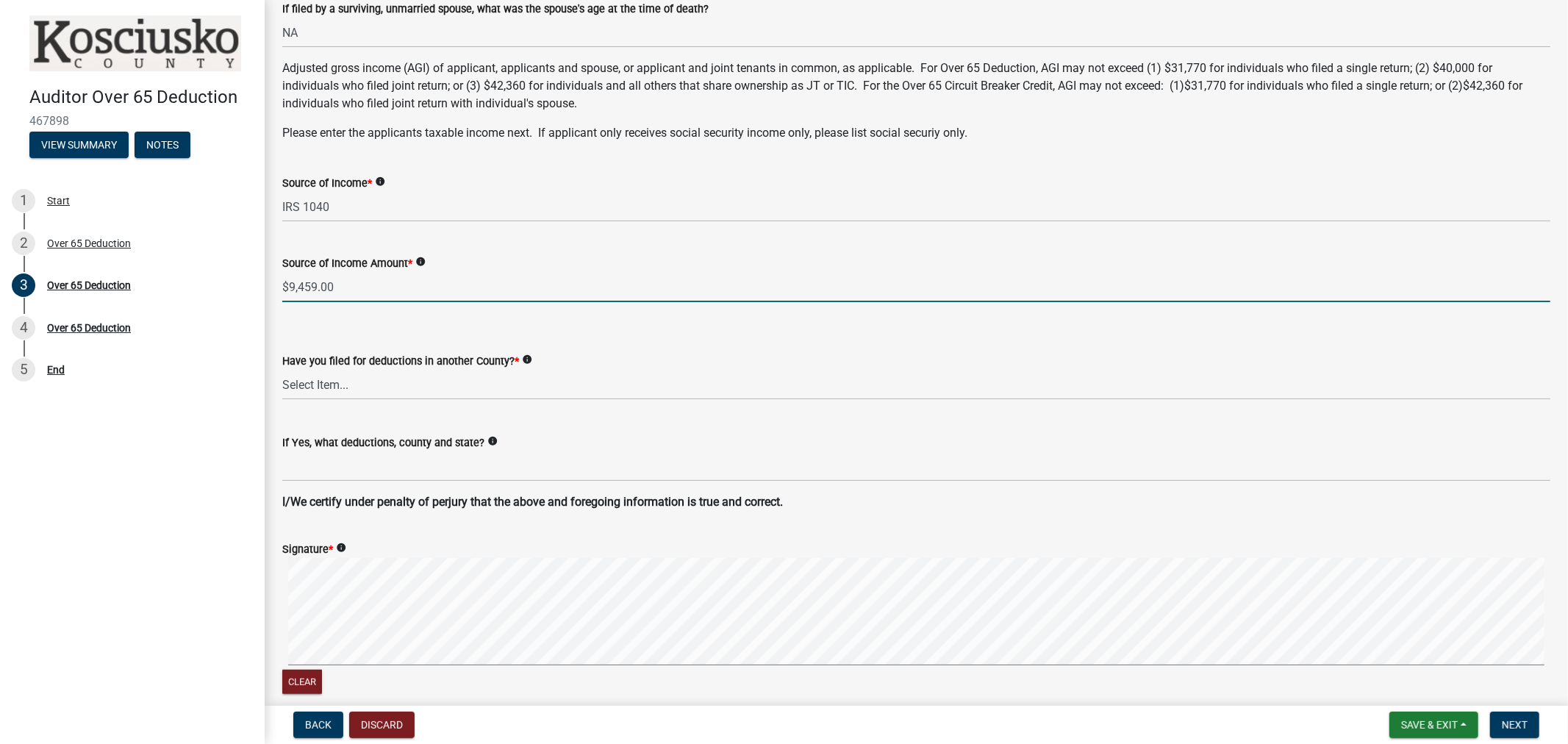
type input "$9,459.00"
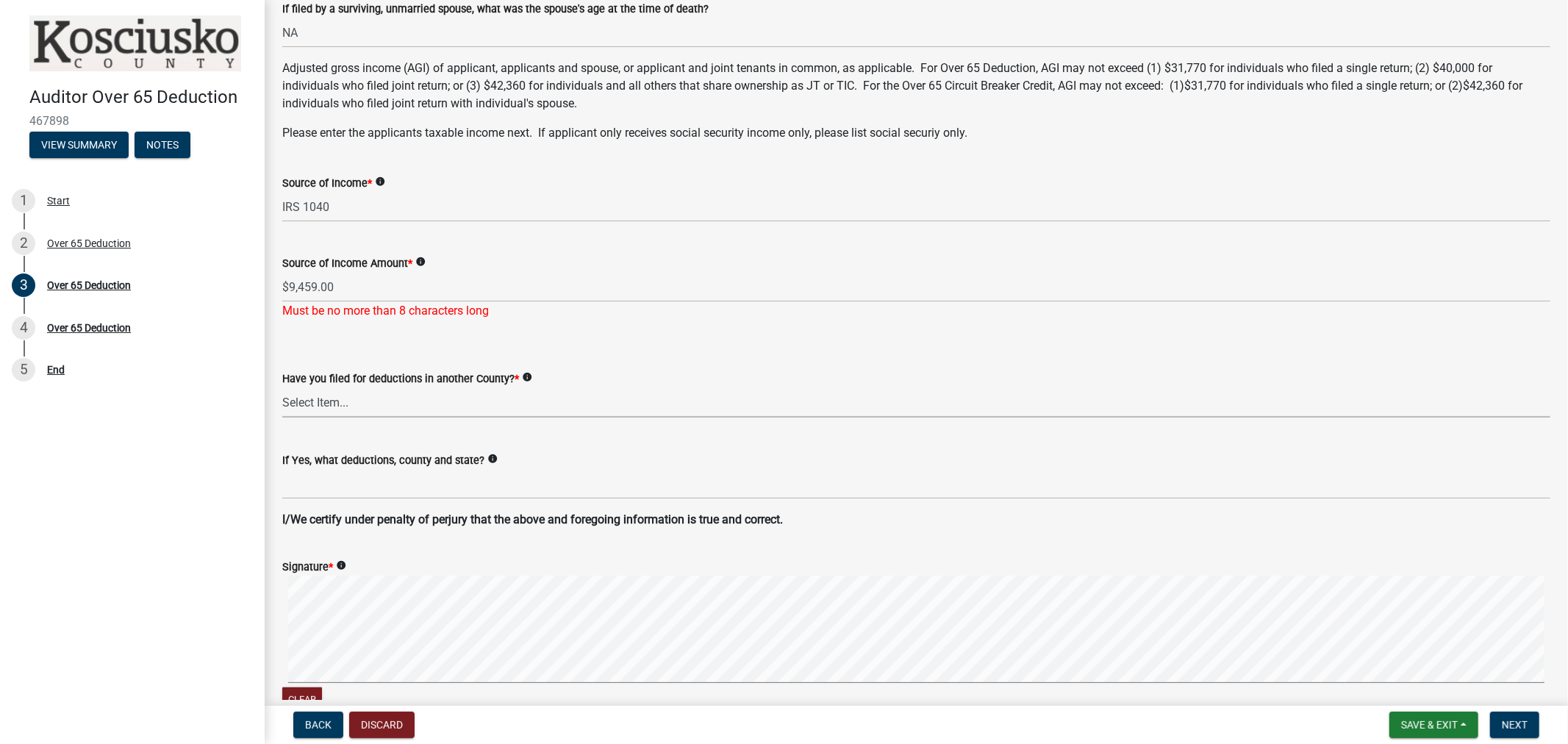
click at [317, 383] on div "Have you filed for deductions in another County? * info Select Item... Yes No" at bounding box center [916, 393] width 1268 height 47
click at [282, 388] on select "Select Item... Yes No" at bounding box center [916, 402] width 1268 height 30
select select "c3747c1b-6a10-4157-a122-bd71e37b161f"
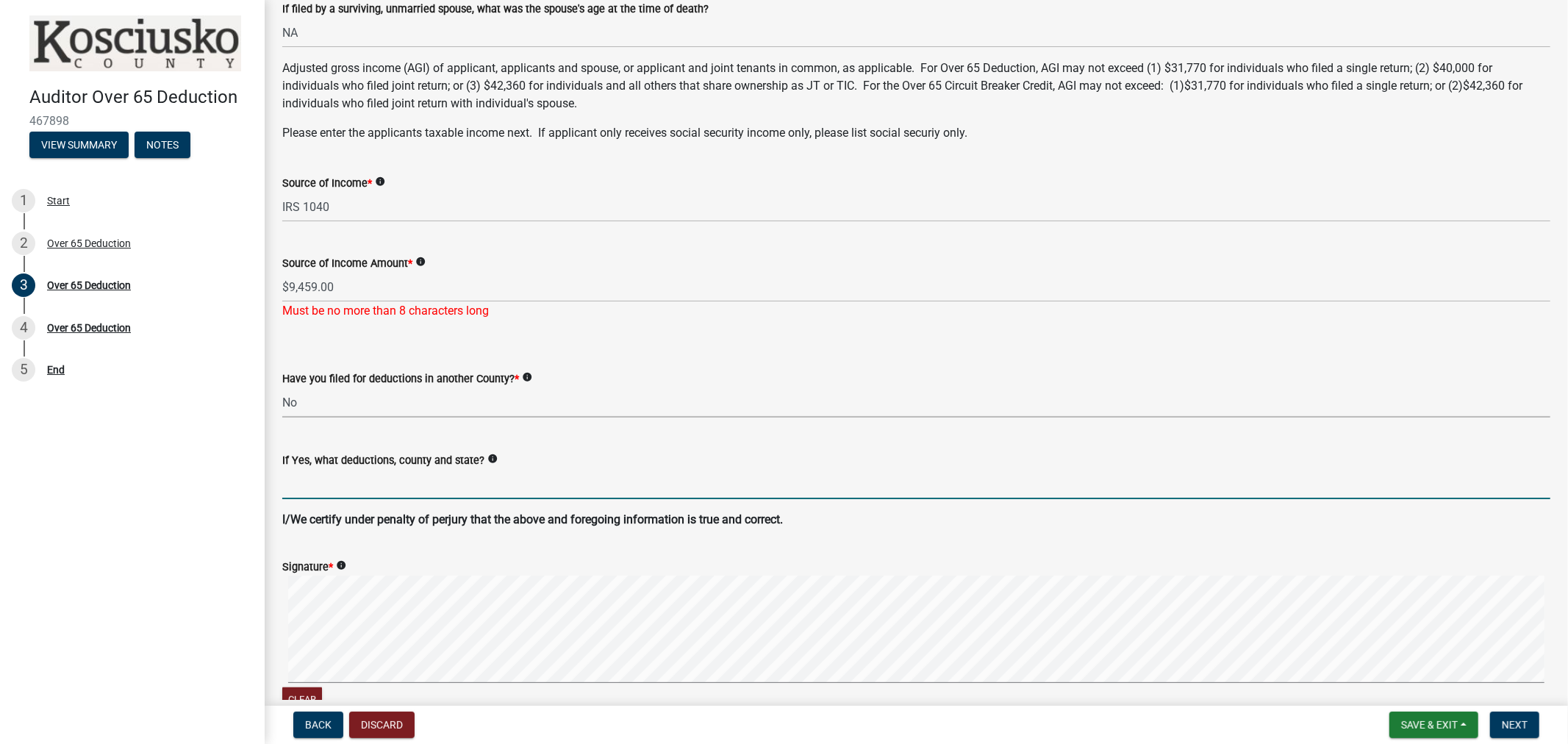
click at [306, 483] on input "If Yes, what deductions, county and state?" at bounding box center [916, 483] width 1268 height 30
type input "na"
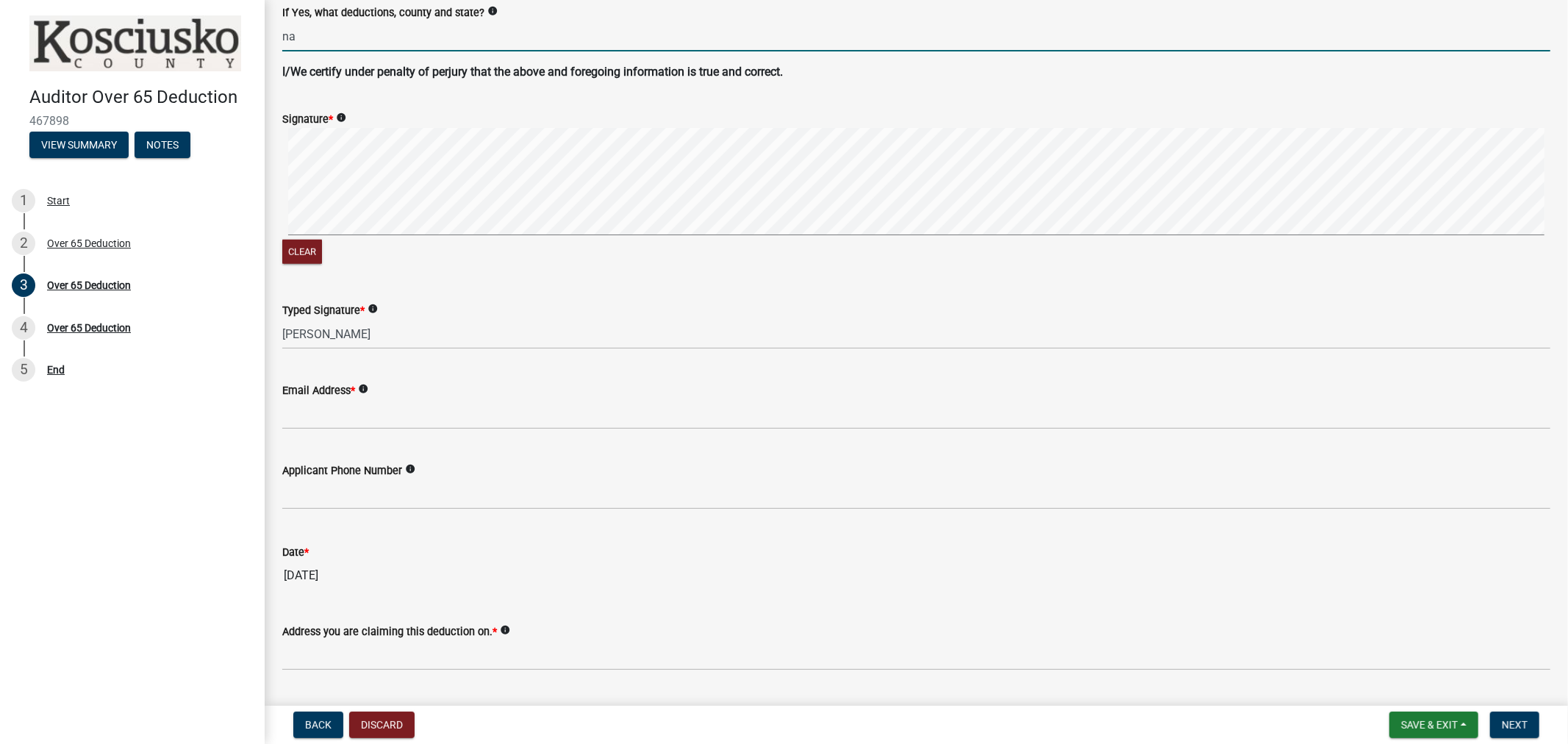
scroll to position [1140, 0]
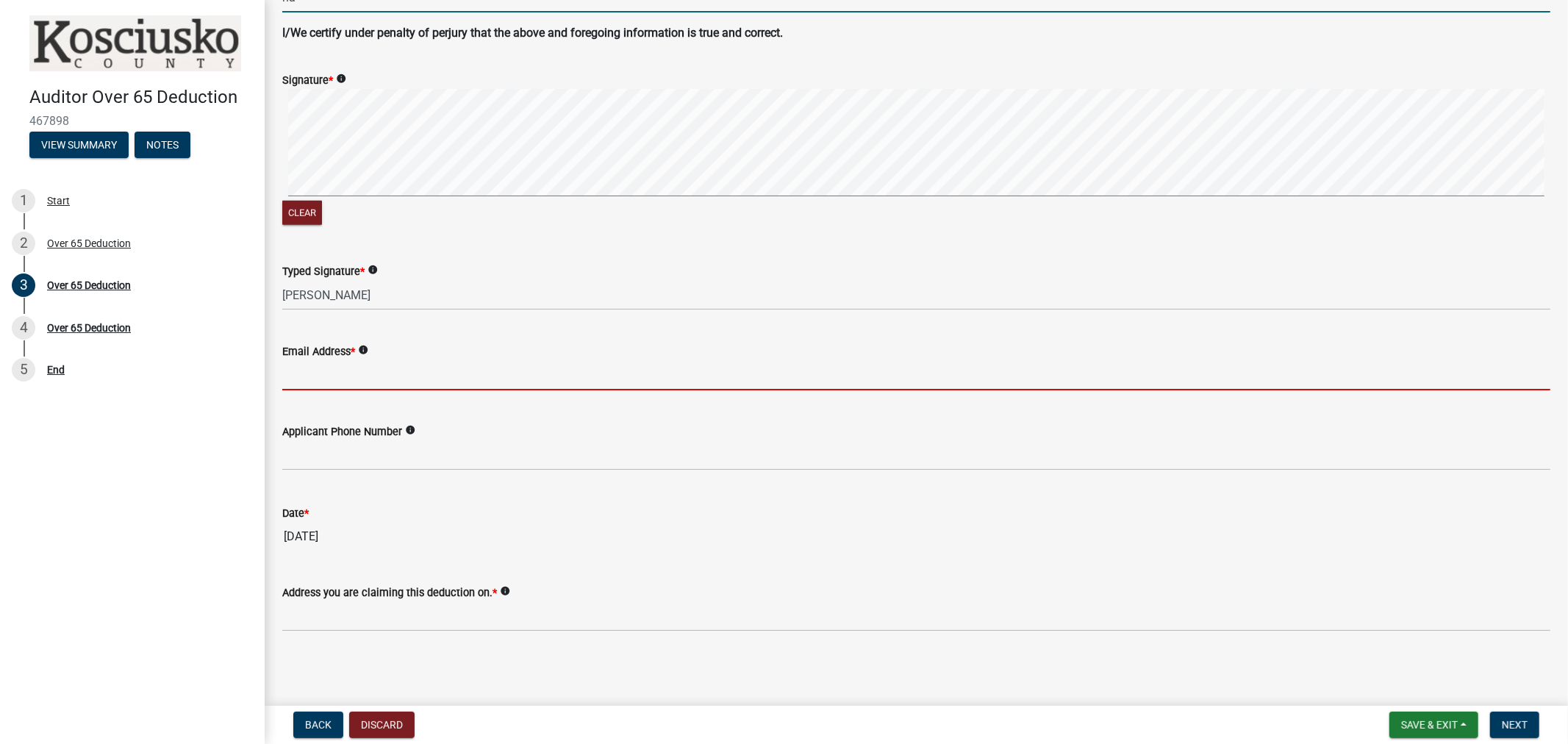
click at [310, 378] on input "Email Address *" at bounding box center [916, 375] width 1268 height 30
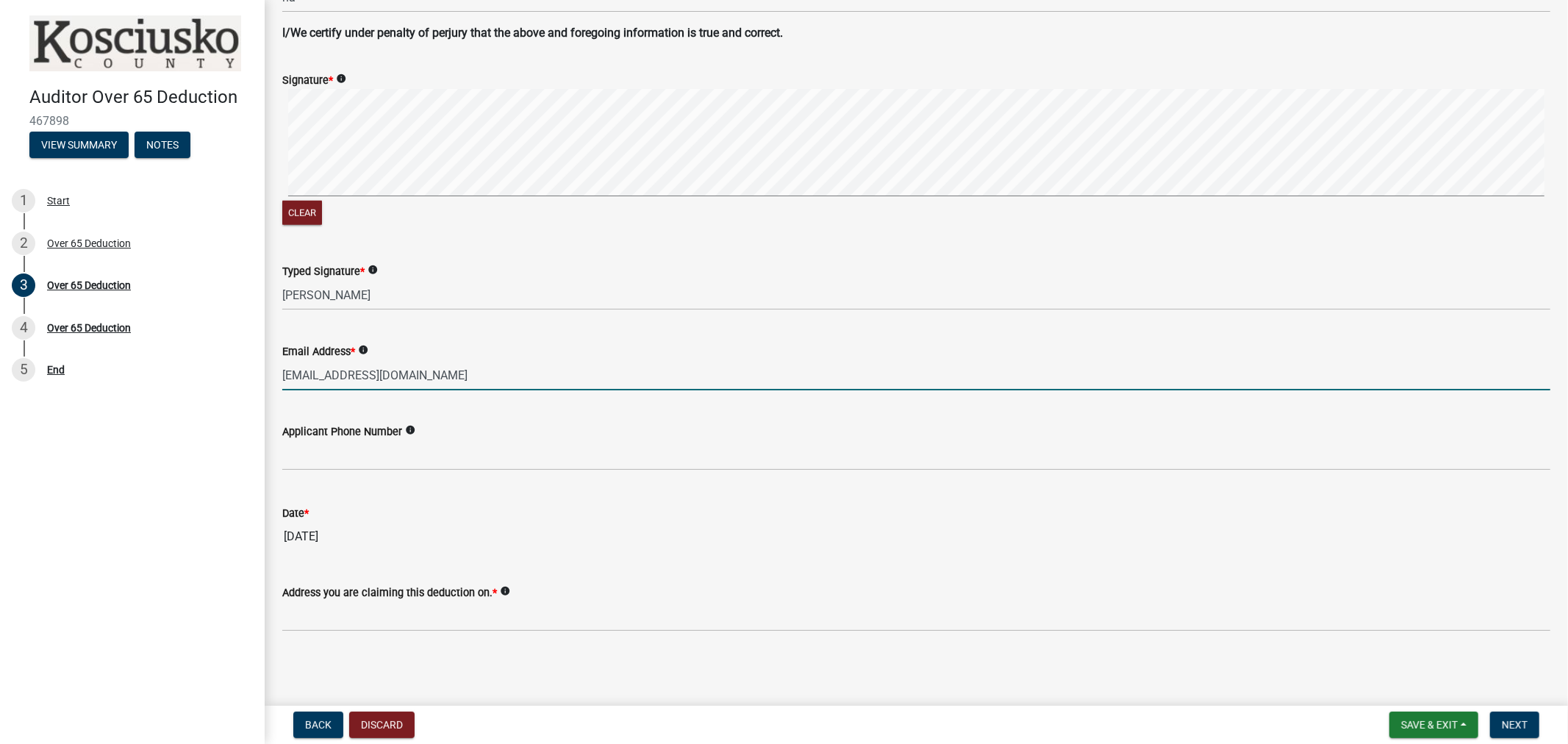
type input "peb1127tab@gmail.com"
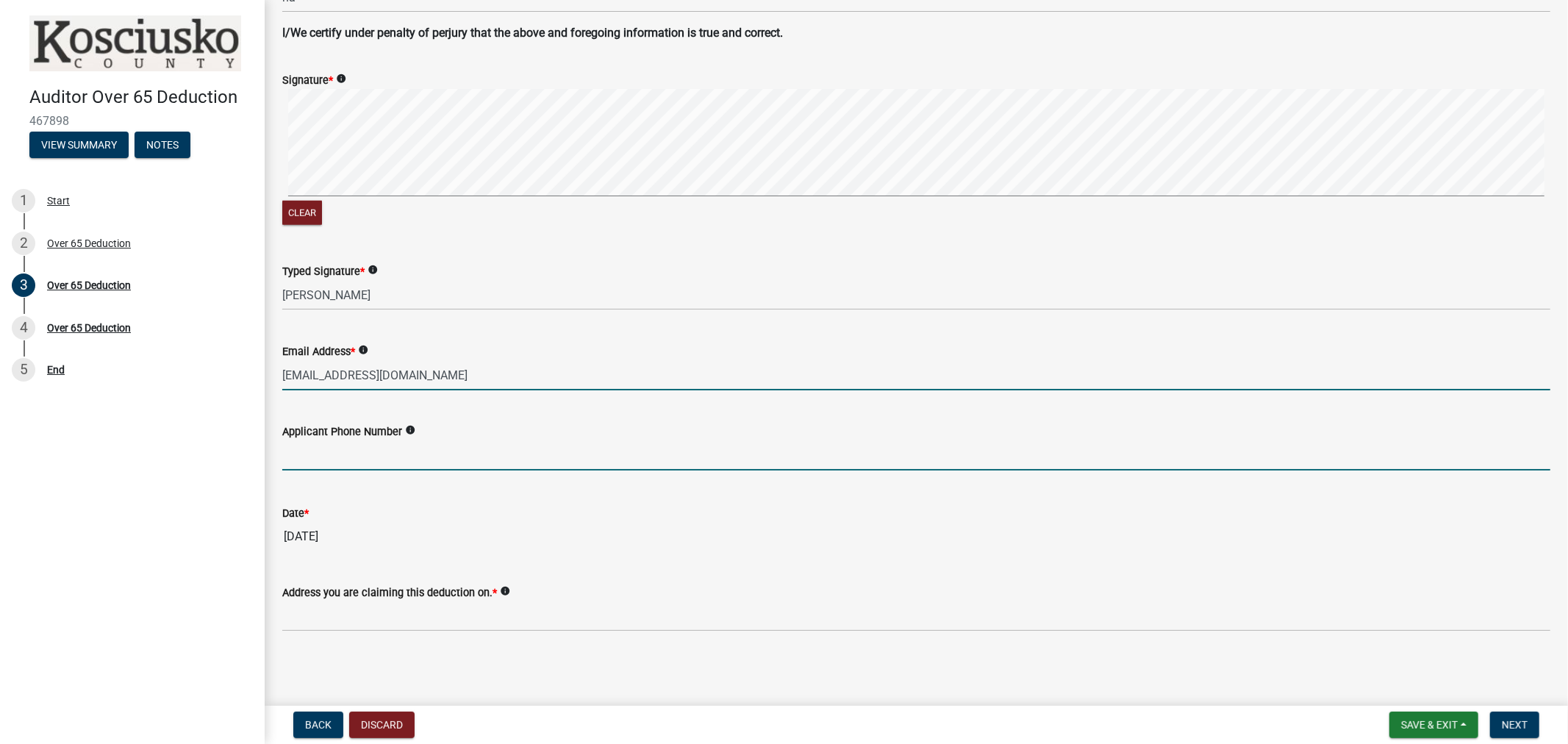
click at [312, 461] on input "text" at bounding box center [916, 455] width 1268 height 30
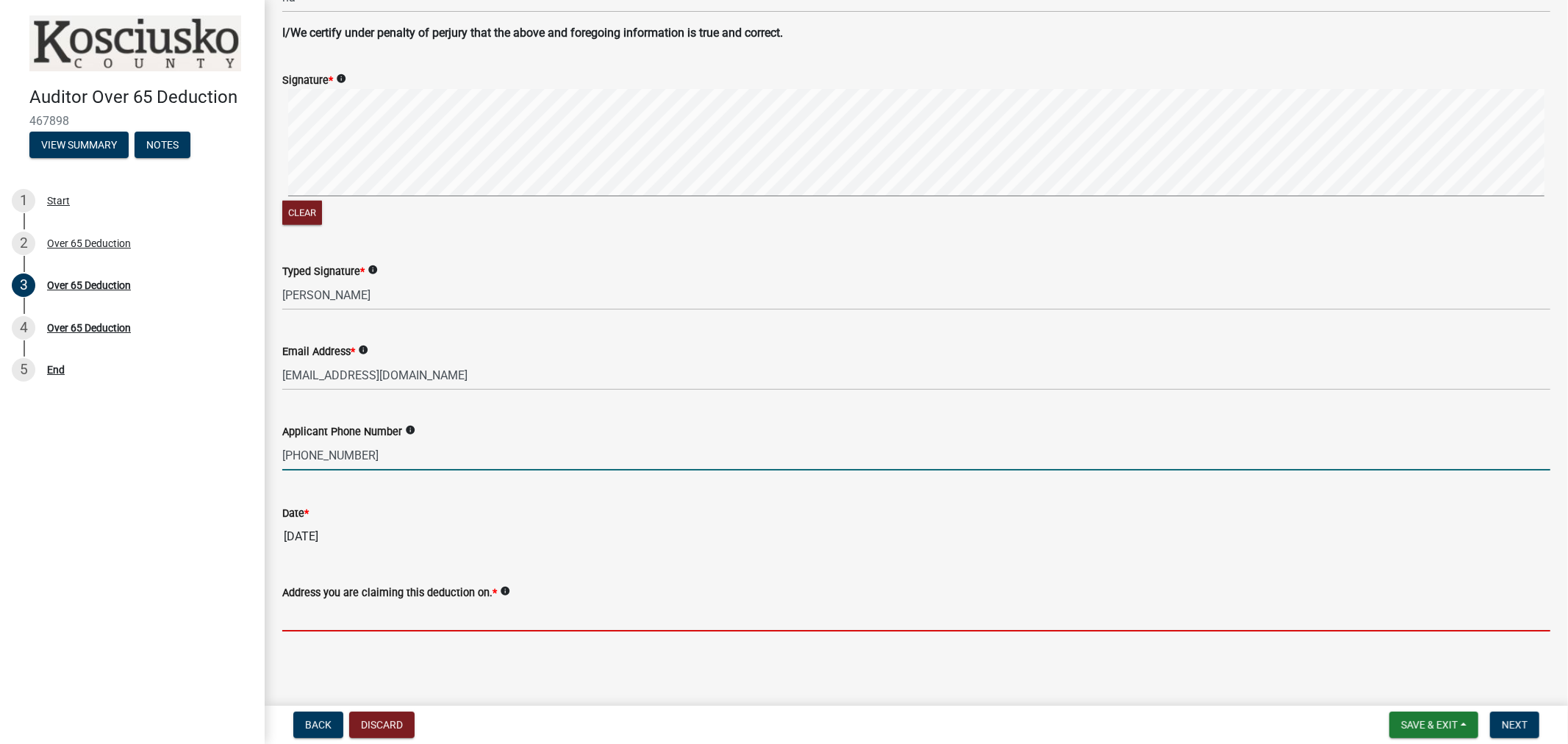
type input "5742654185"
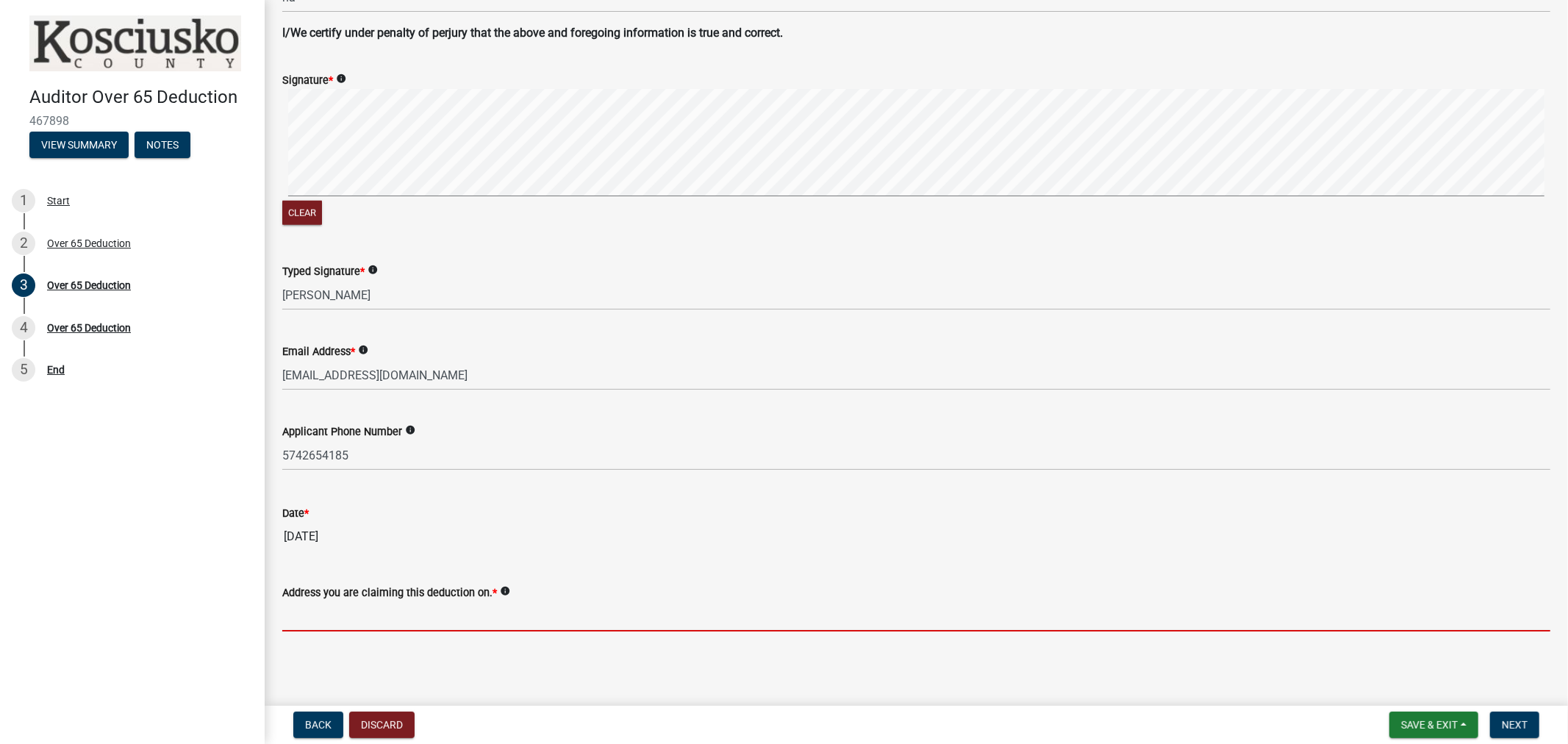
click at [347, 605] on input "Address you are claiming this deduction on. *" at bounding box center [916, 616] width 1268 height 30
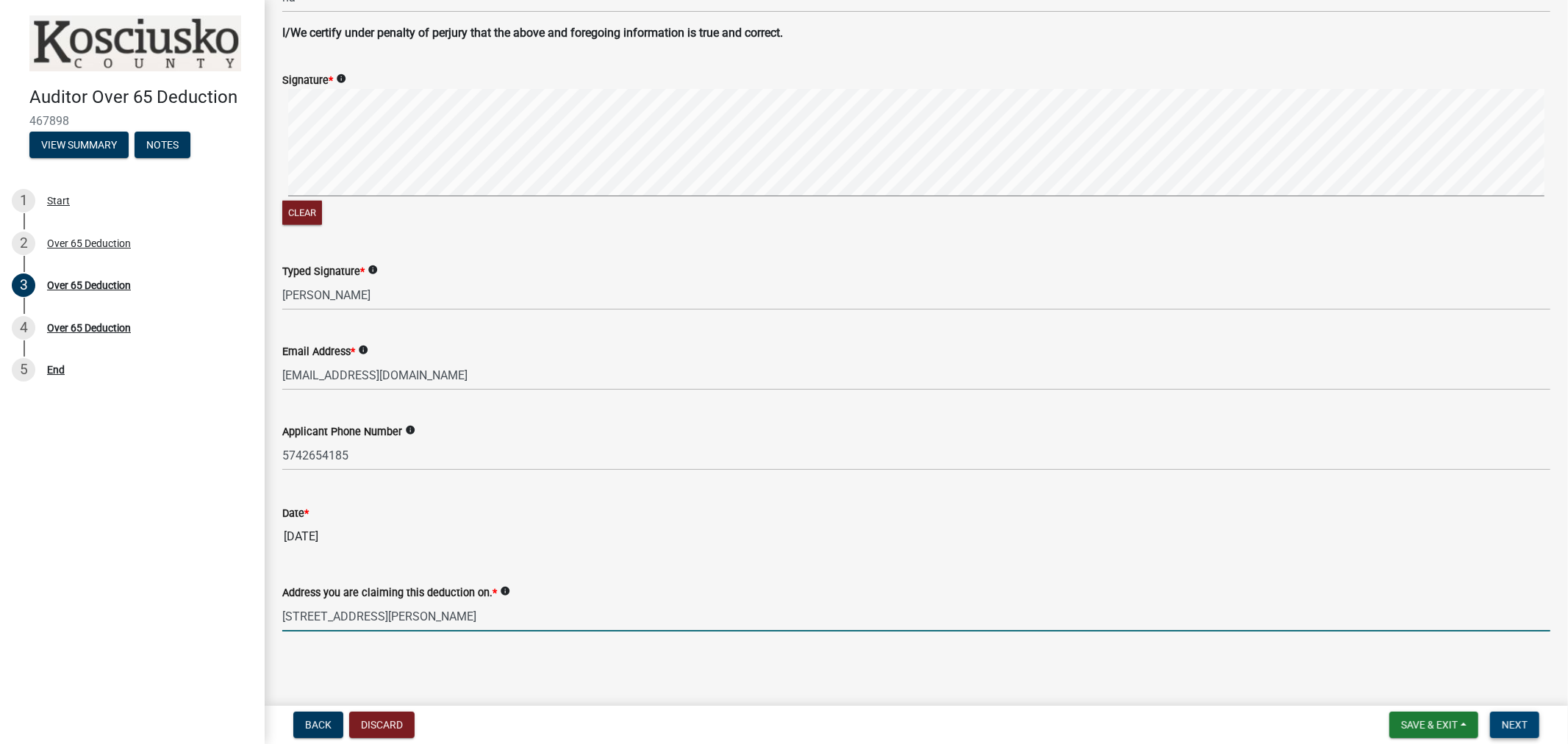
type input "4290 N Lighthouse Dr Warsaw, IN 46582"
click at [1522, 725] on span "Next" at bounding box center [1515, 725] width 26 height 12
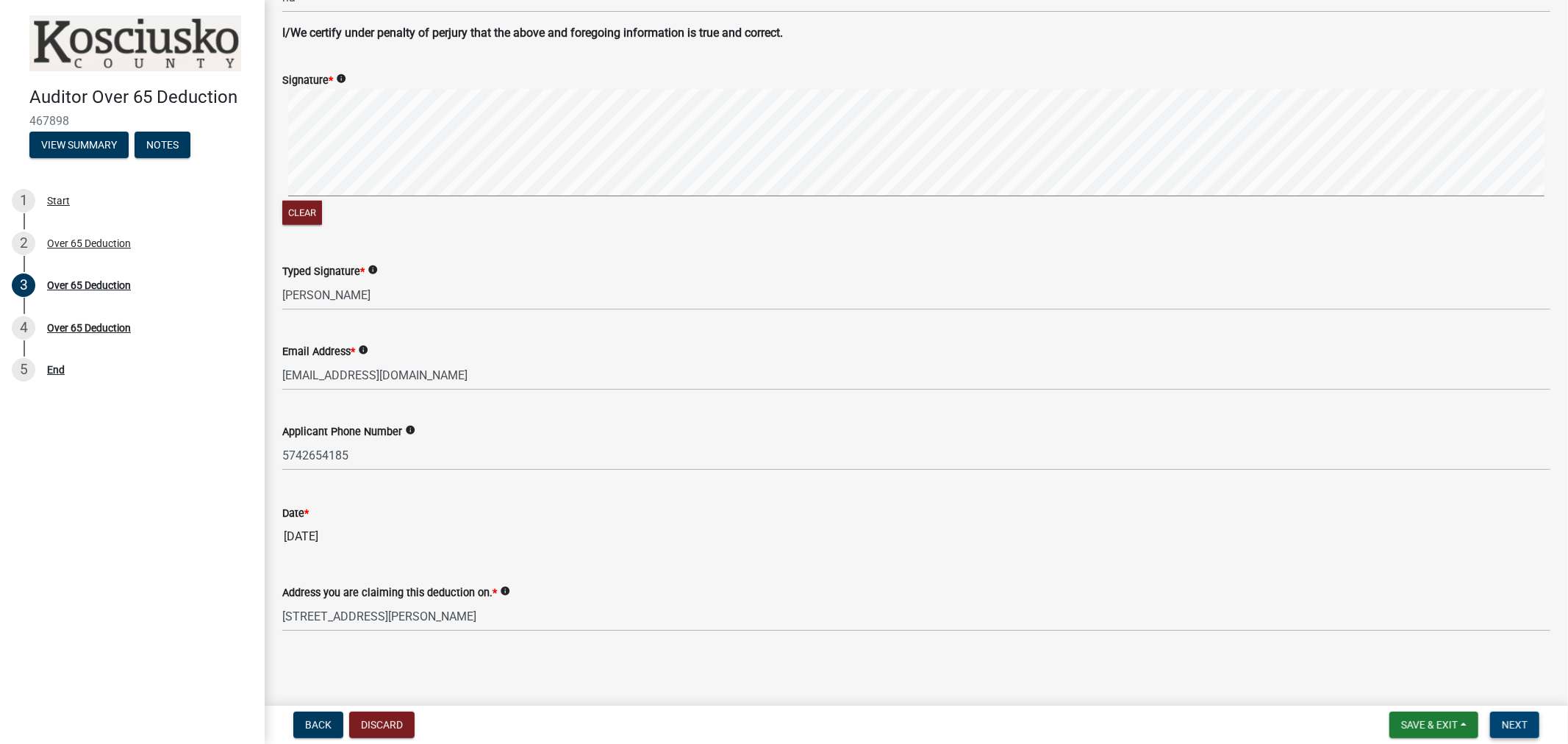
click at [1514, 719] on span "Next" at bounding box center [1515, 725] width 26 height 12
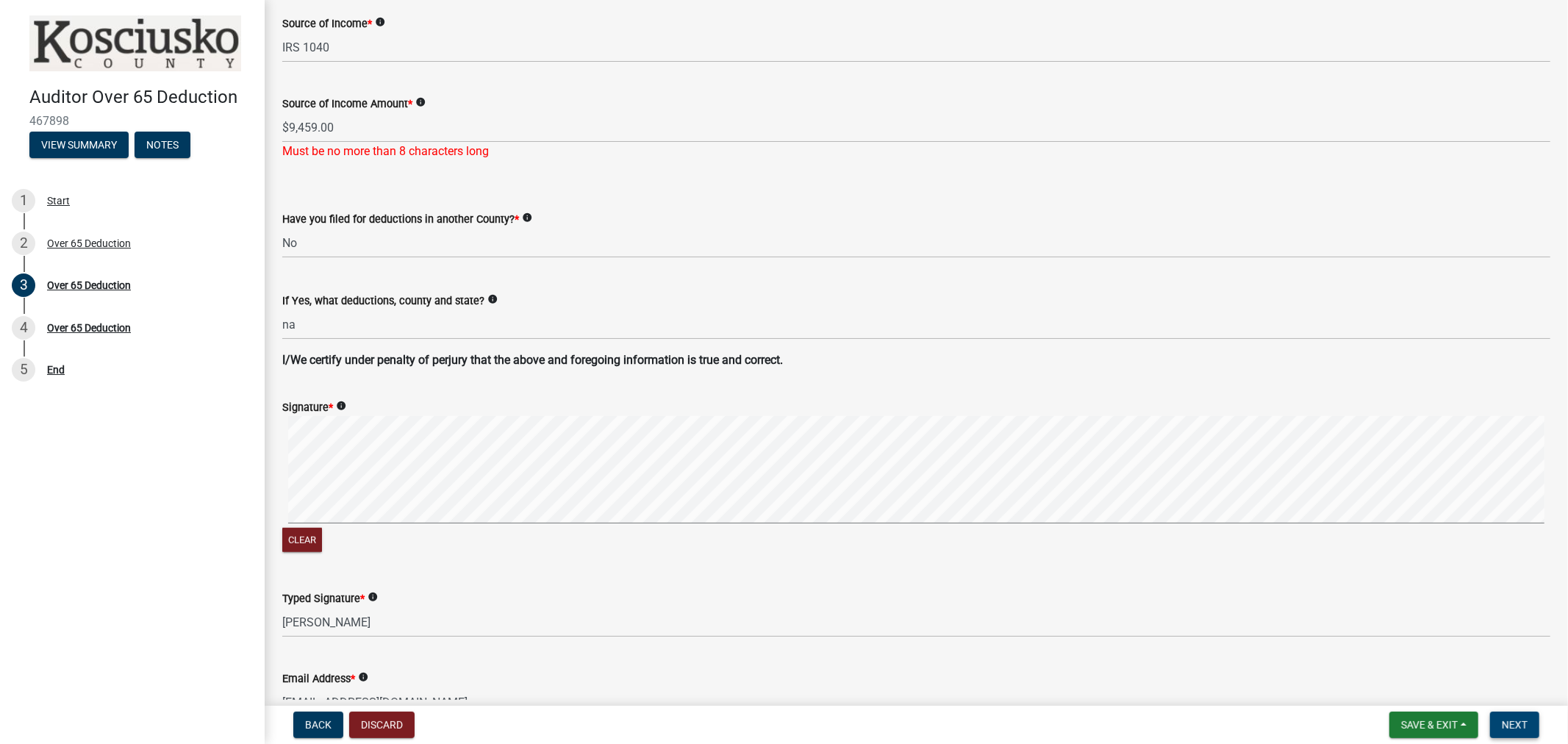
scroll to position [731, 0]
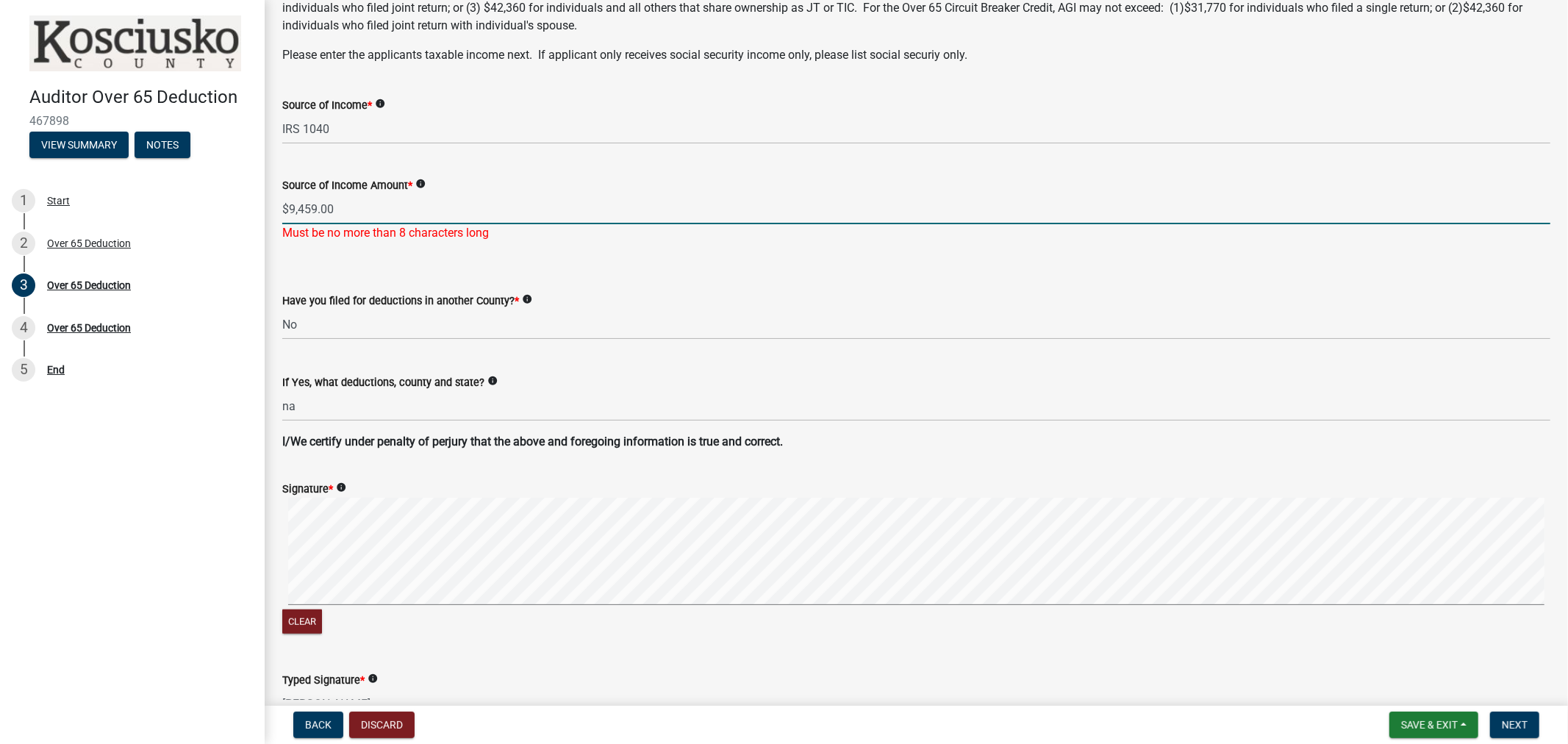
click at [343, 210] on input "$9,459.00" at bounding box center [916, 208] width 1268 height 30
click at [288, 211] on input "$9,459" at bounding box center [916, 208] width 1268 height 30
click at [290, 214] on input "9,459" at bounding box center [916, 208] width 1268 height 30
type input "9,459"
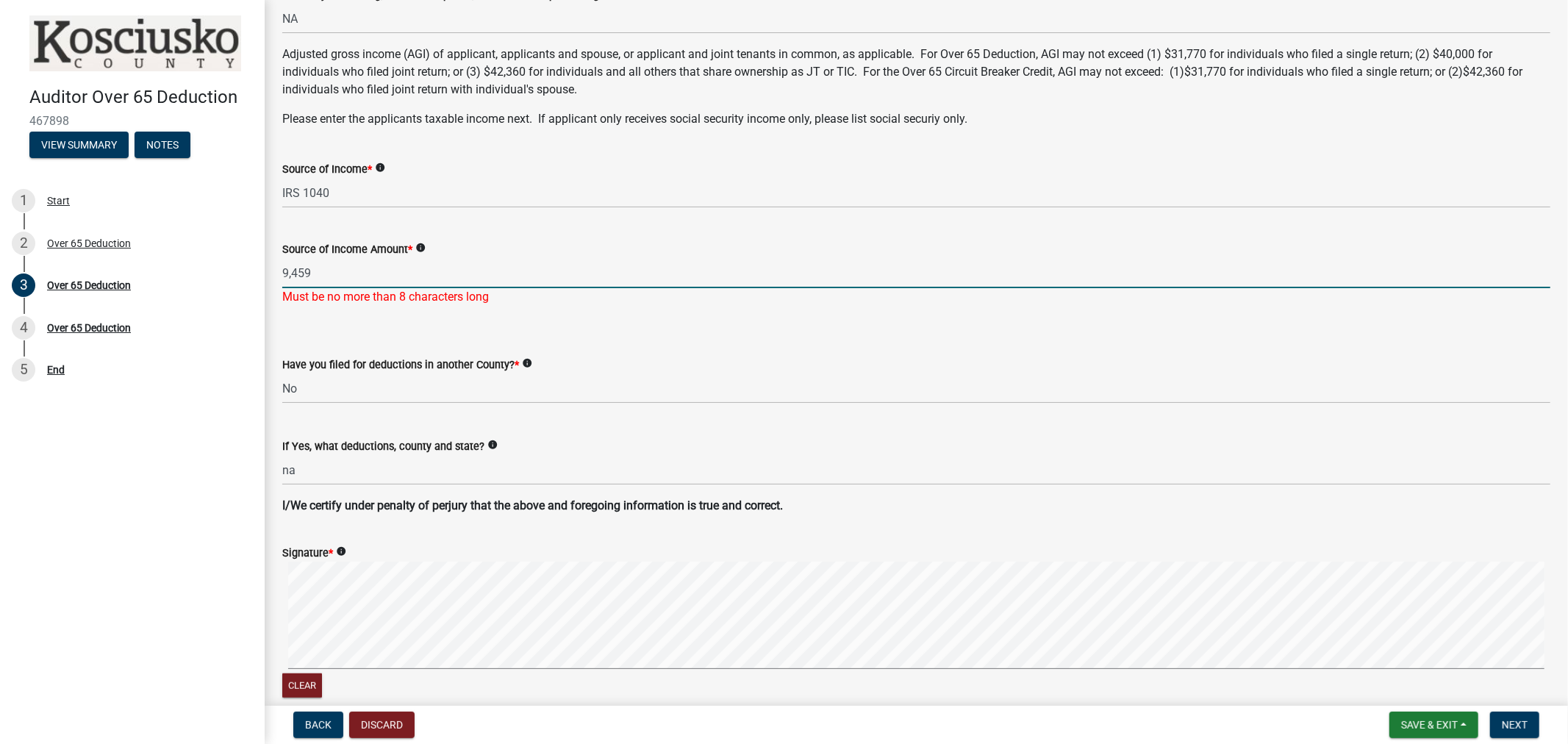
scroll to position [568, 0]
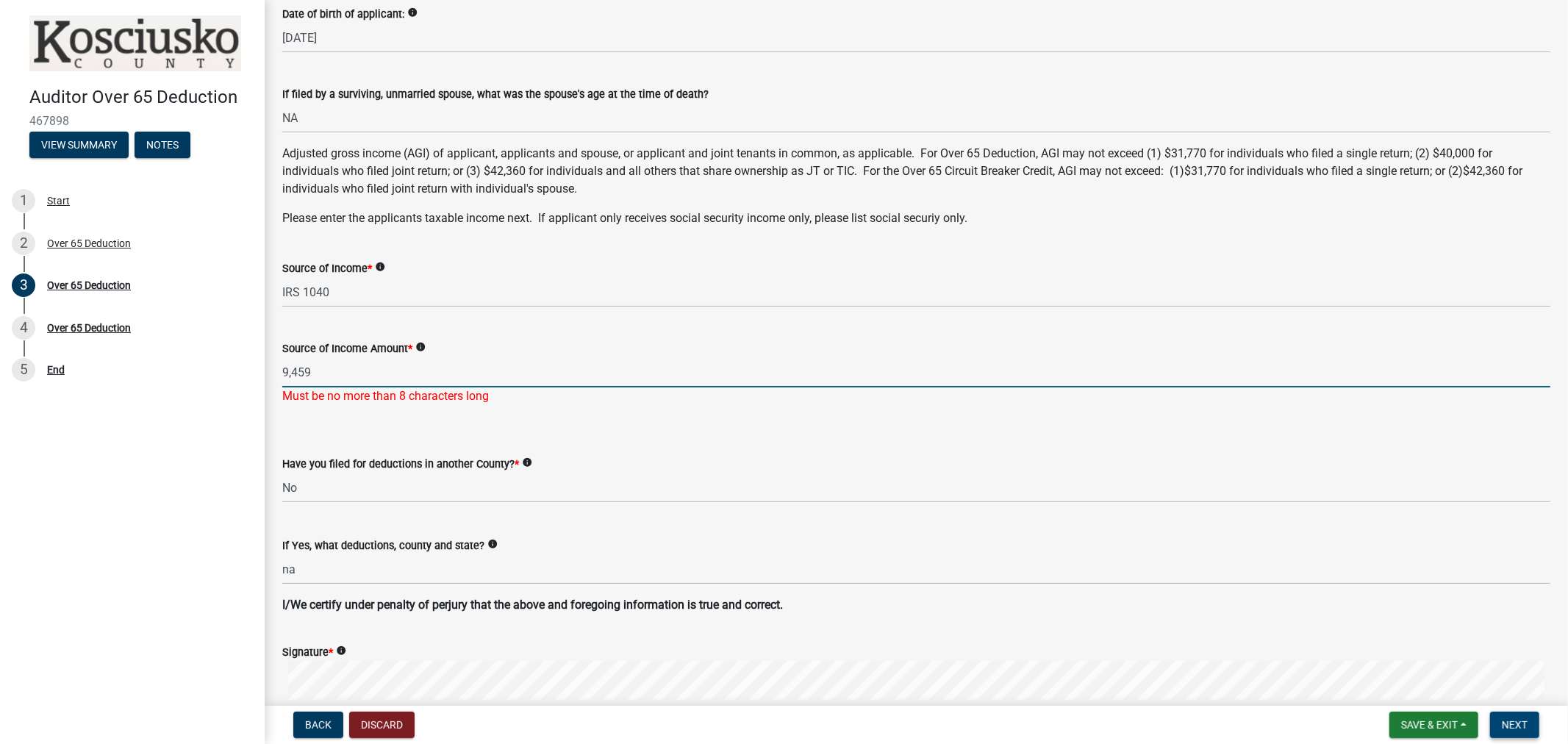
click at [1519, 721] on span "Next" at bounding box center [1515, 725] width 26 height 12
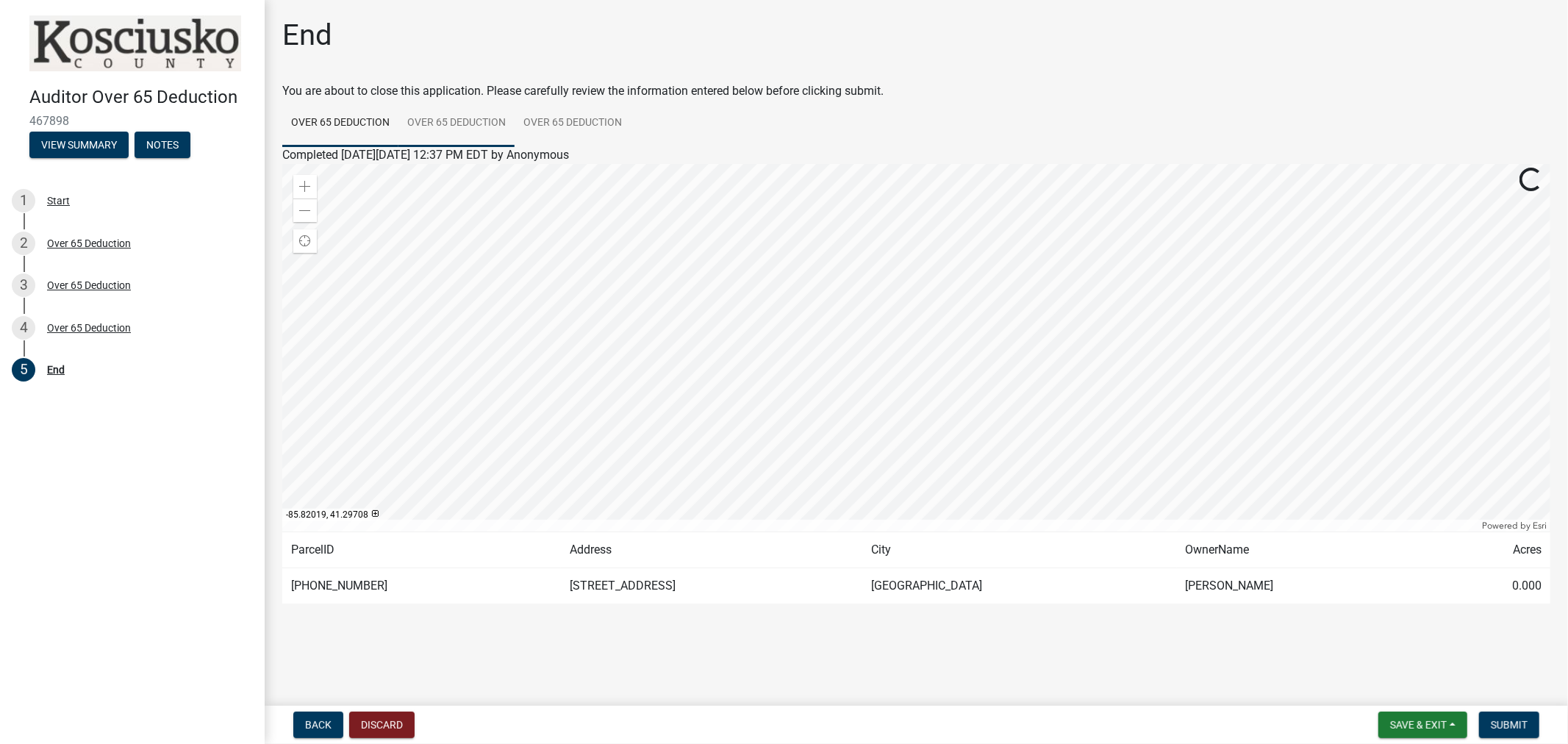
click at [459, 118] on link "Over 65 Deduction" at bounding box center [457, 123] width 116 height 47
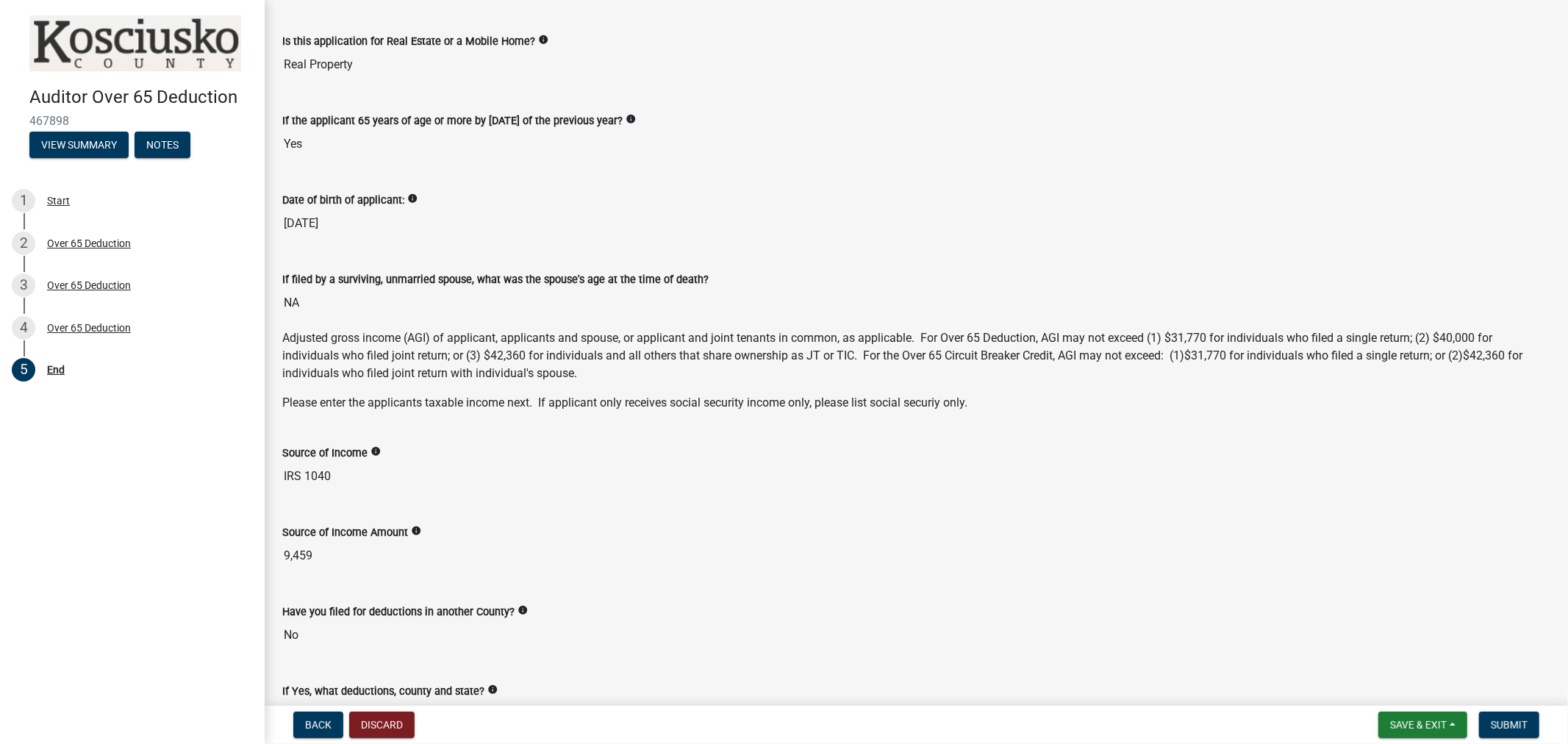
scroll to position [163, 0]
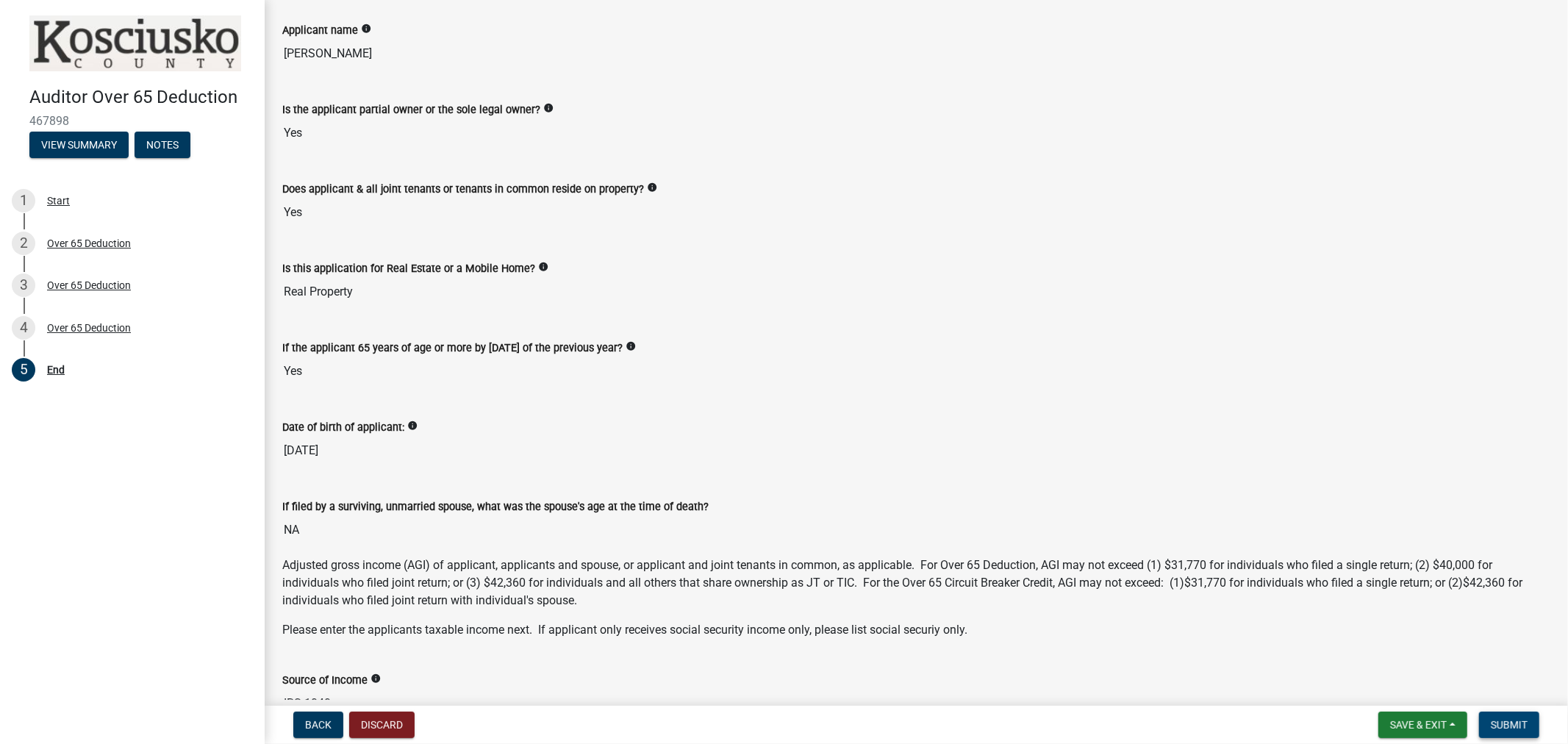
click at [1491, 725] on span "Submit" at bounding box center [1509, 725] width 37 height 12
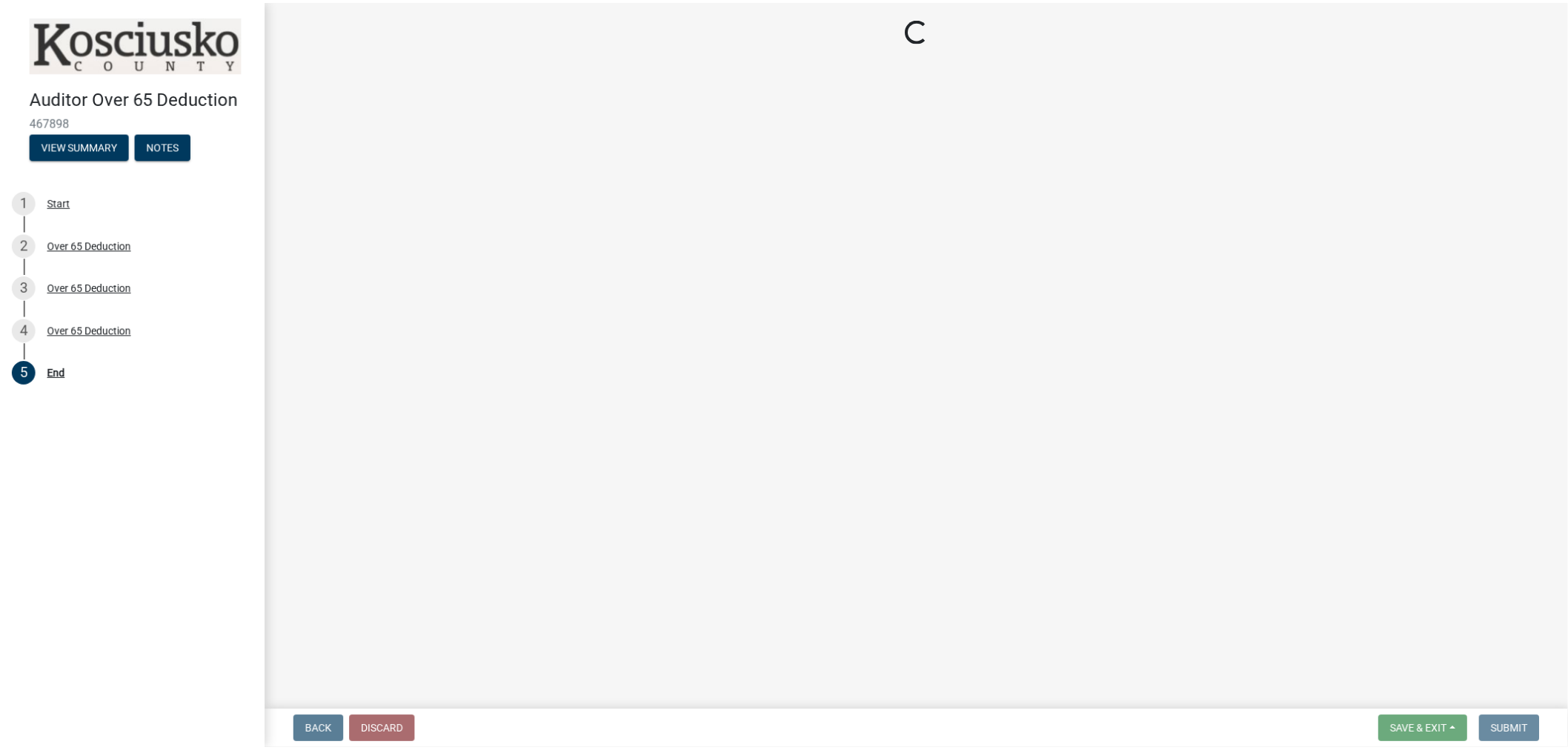
scroll to position [0, 0]
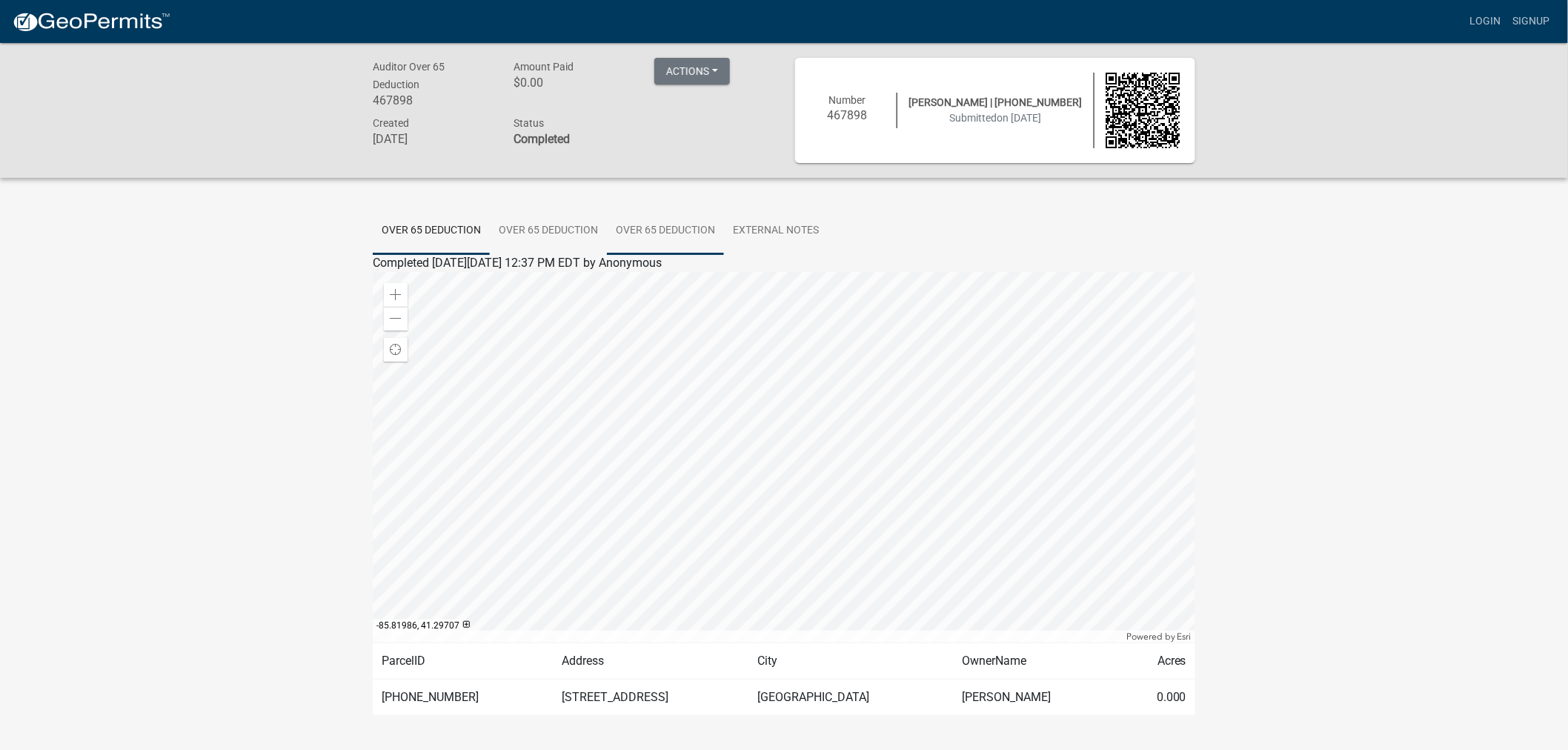
click at [652, 232] on link "Over 65 Deduction" at bounding box center [665, 231] width 117 height 48
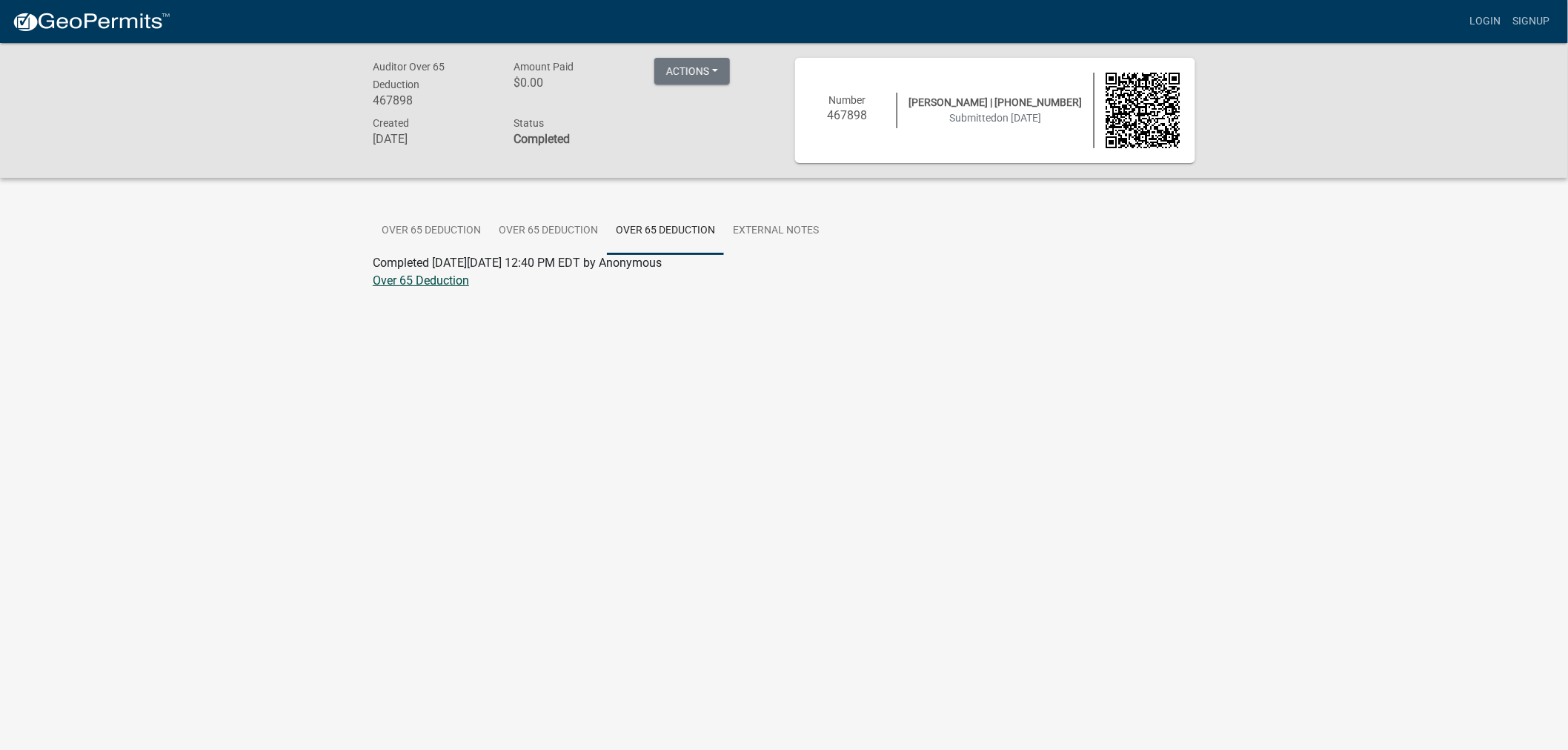
click at [400, 274] on link "Over 65 Deduction" at bounding box center [421, 280] width 96 height 14
